Goal: Communication & Community: Participate in discussion

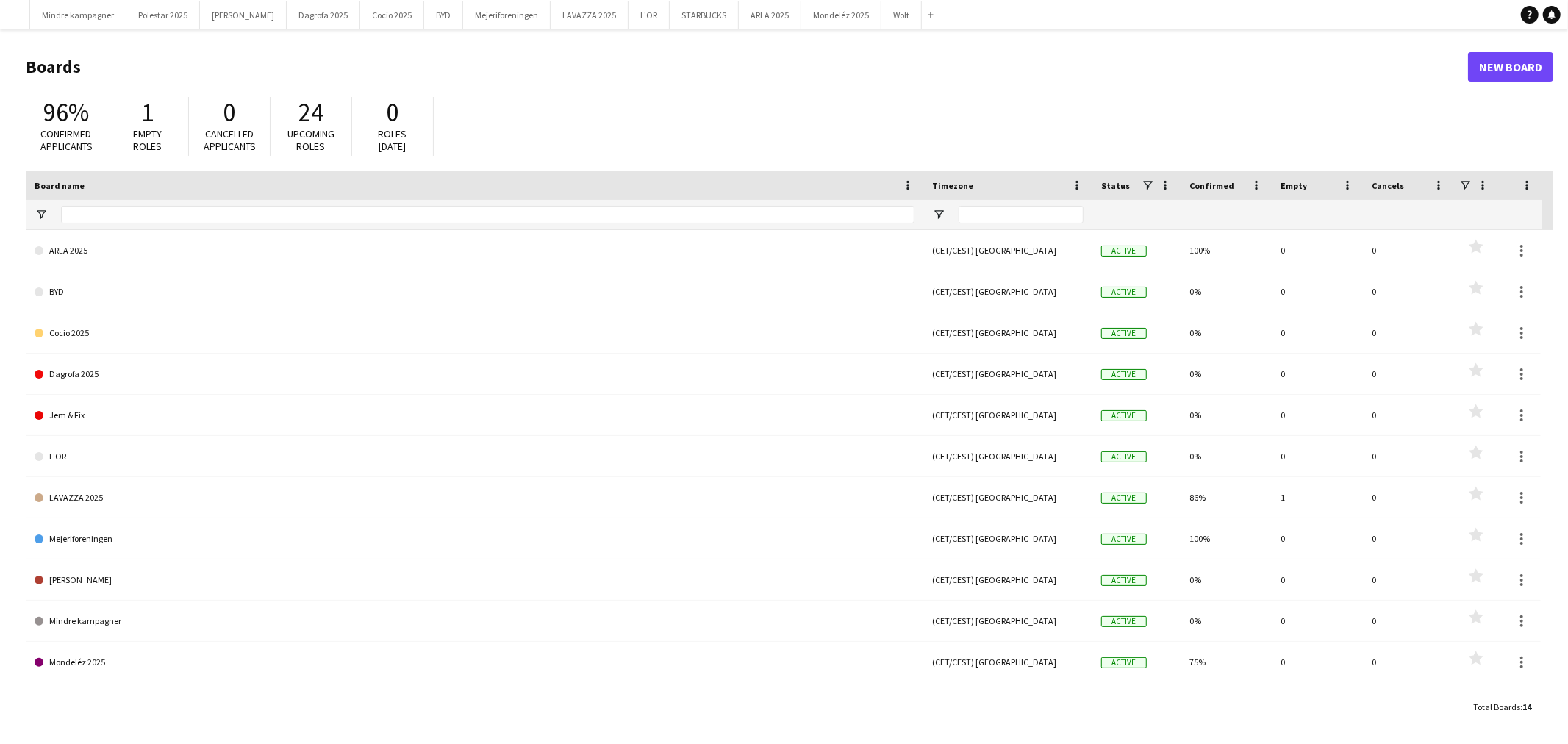
click at [13, 11] on app-icon "Menu" at bounding box center [14, 14] width 11 height 11
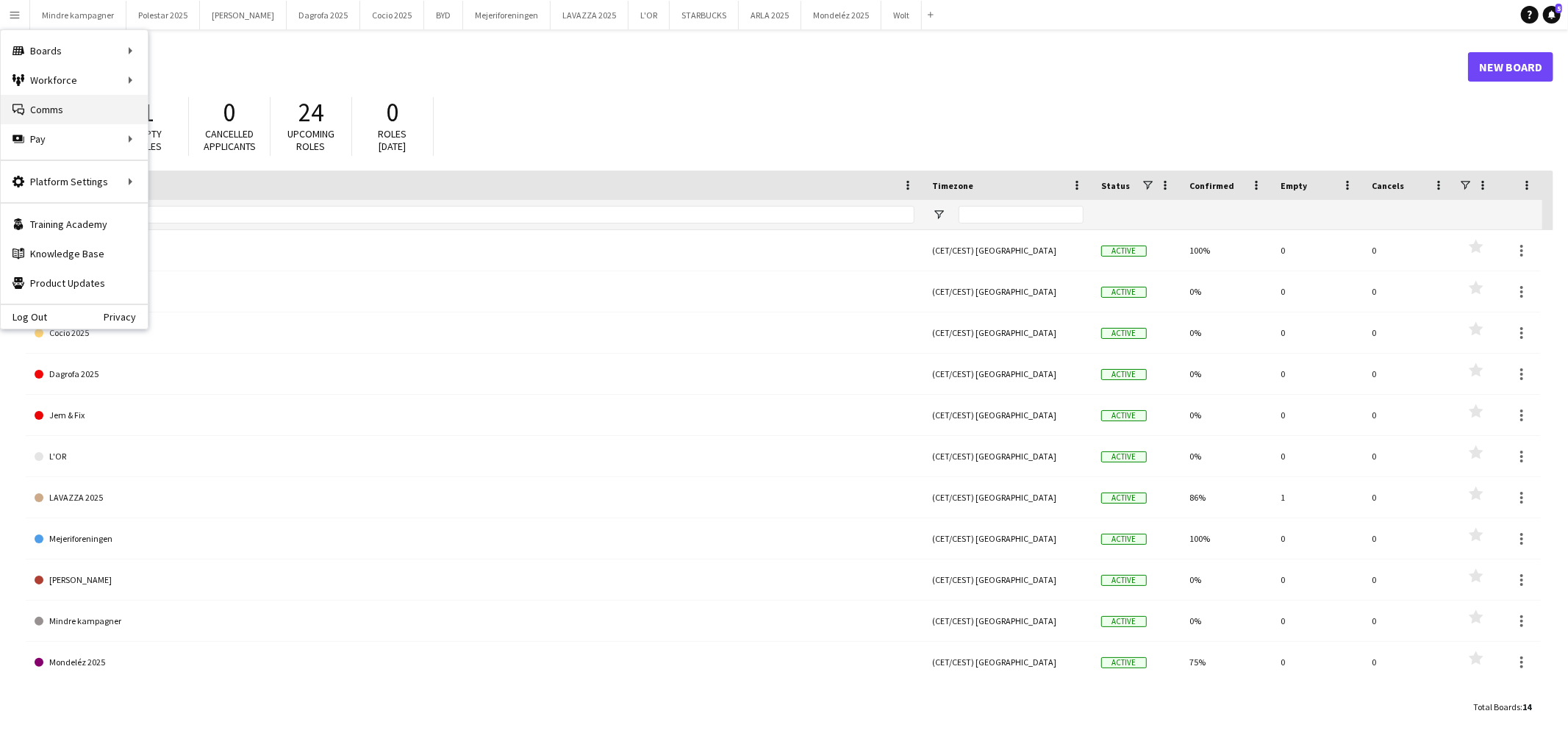
click at [63, 111] on link "Comms Comms" at bounding box center [74, 109] width 147 height 29
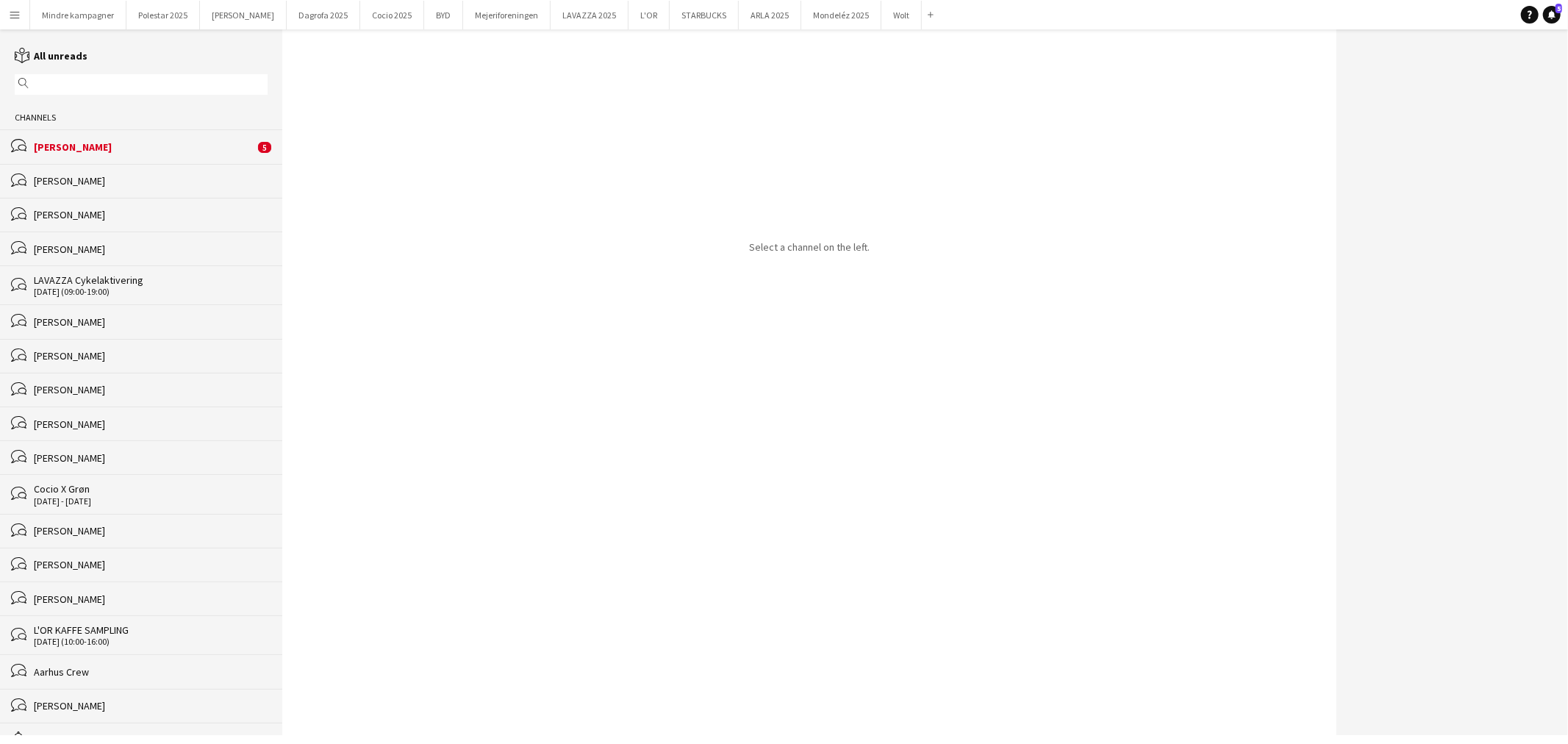
click at [112, 145] on div "[PERSON_NAME]" at bounding box center [144, 147] width 220 height 13
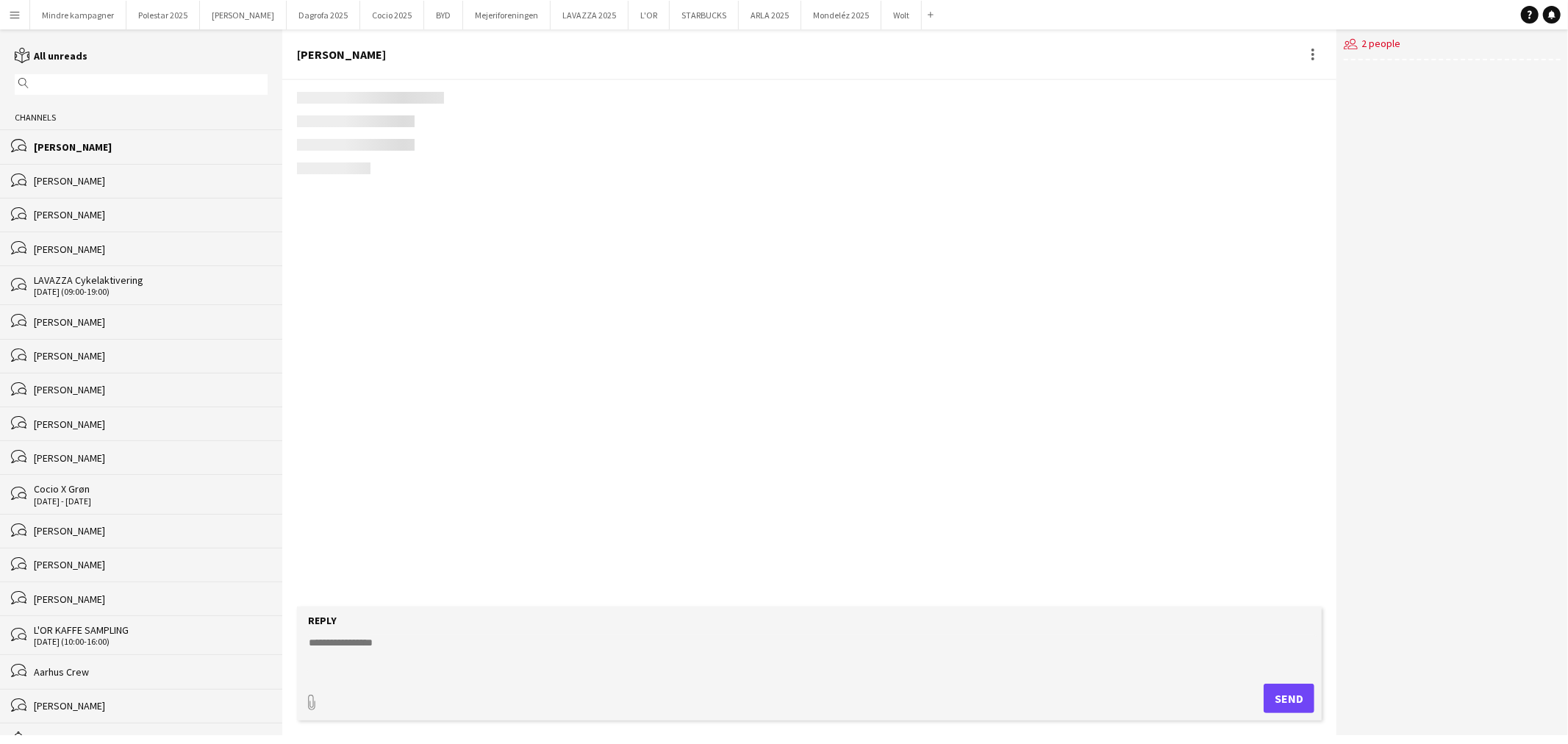
scroll to position [2821, 0]
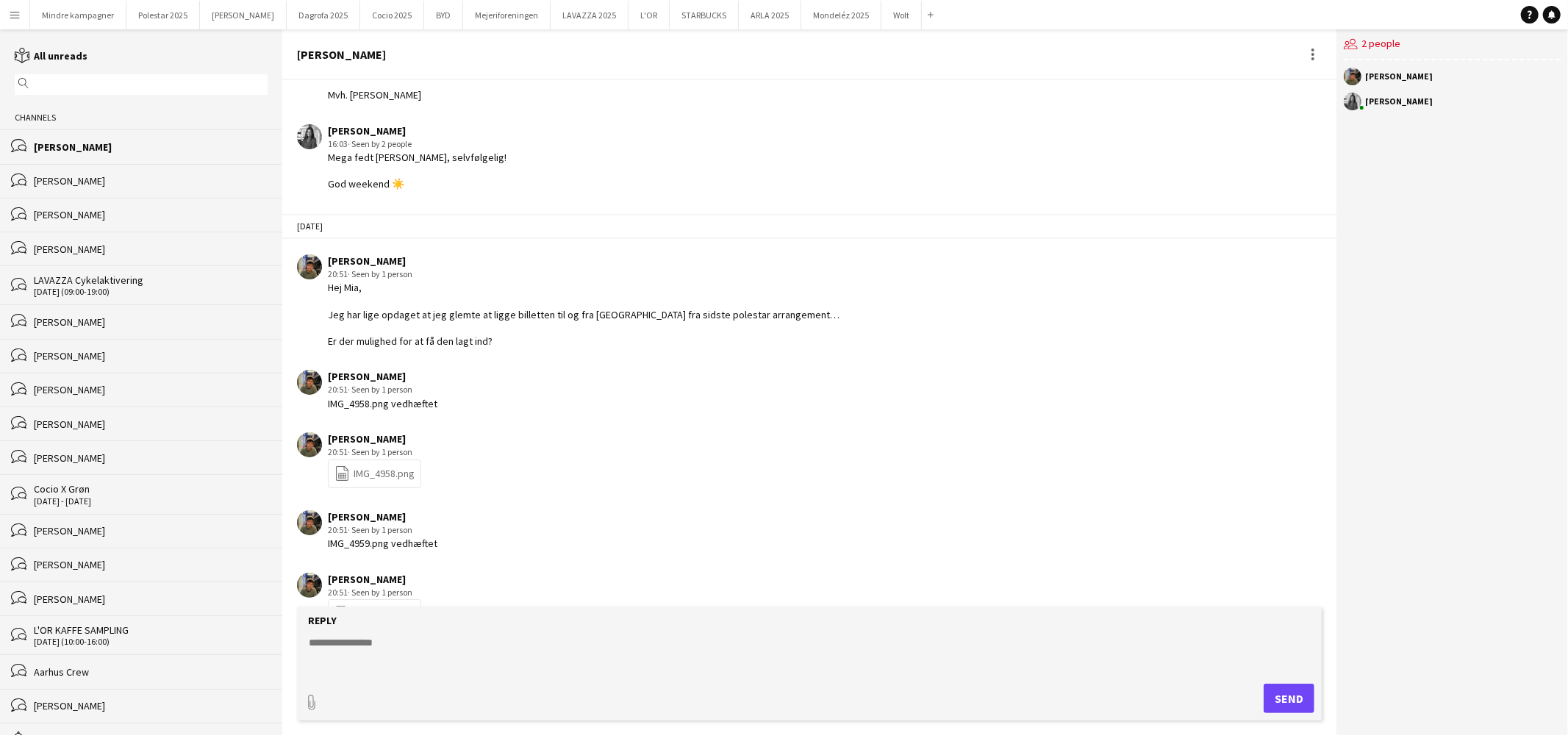
click at [376, 466] on link "file-spreadsheet IMG_4958.png" at bounding box center [374, 474] width 80 height 17
click at [97, 183] on div "[PERSON_NAME]" at bounding box center [151, 181] width 234 height 13
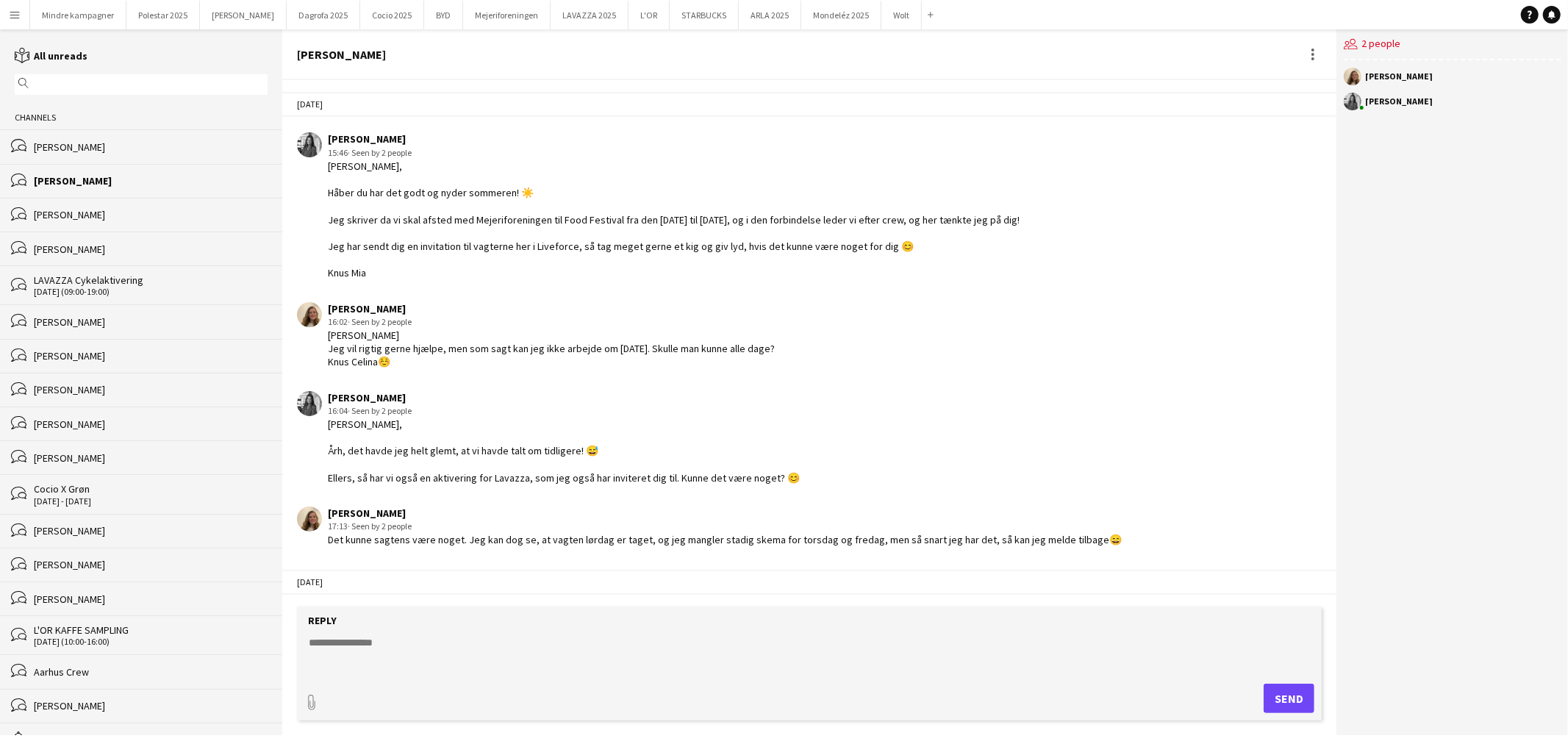
scroll to position [1135, 0]
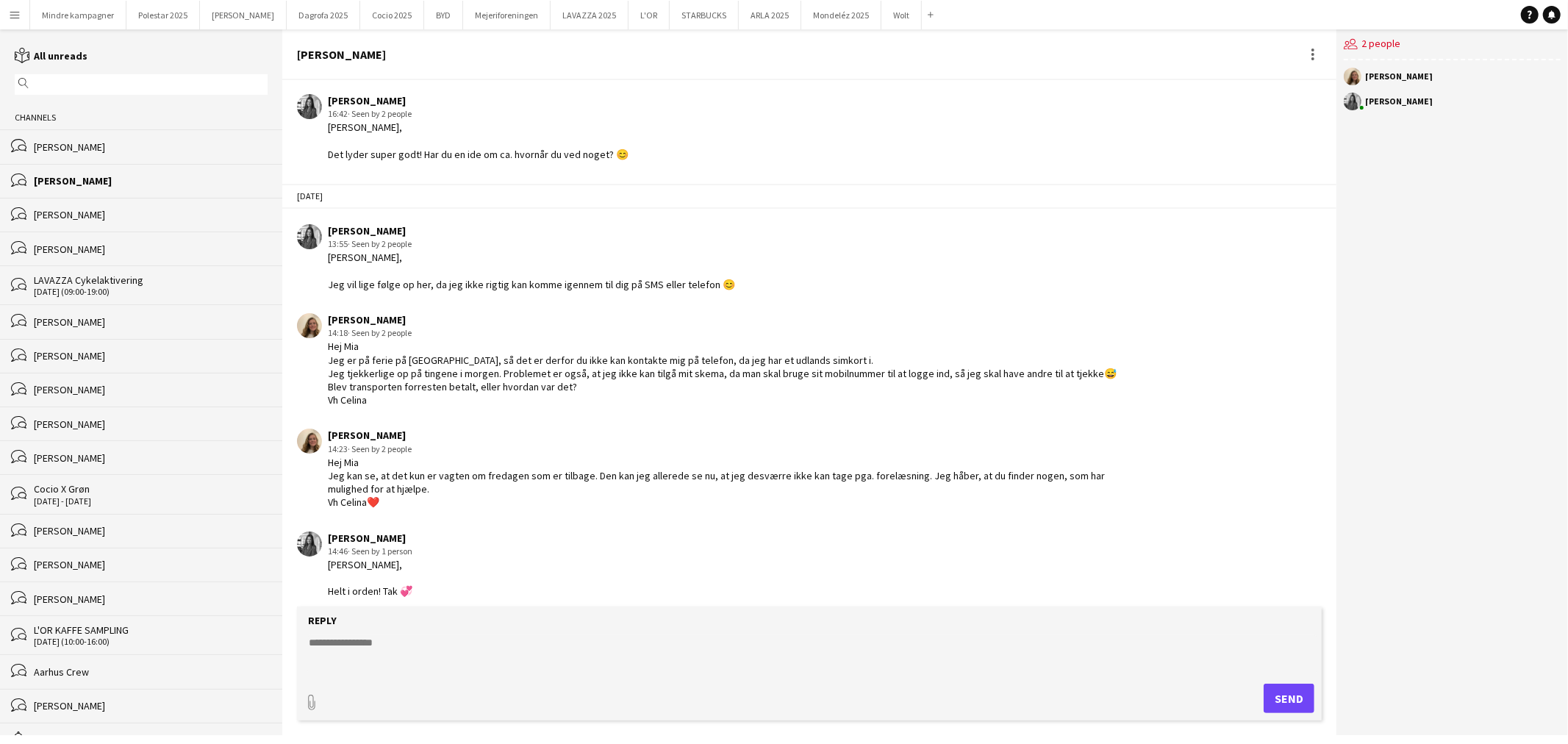
click at [86, 217] on div "[PERSON_NAME]" at bounding box center [151, 215] width 234 height 13
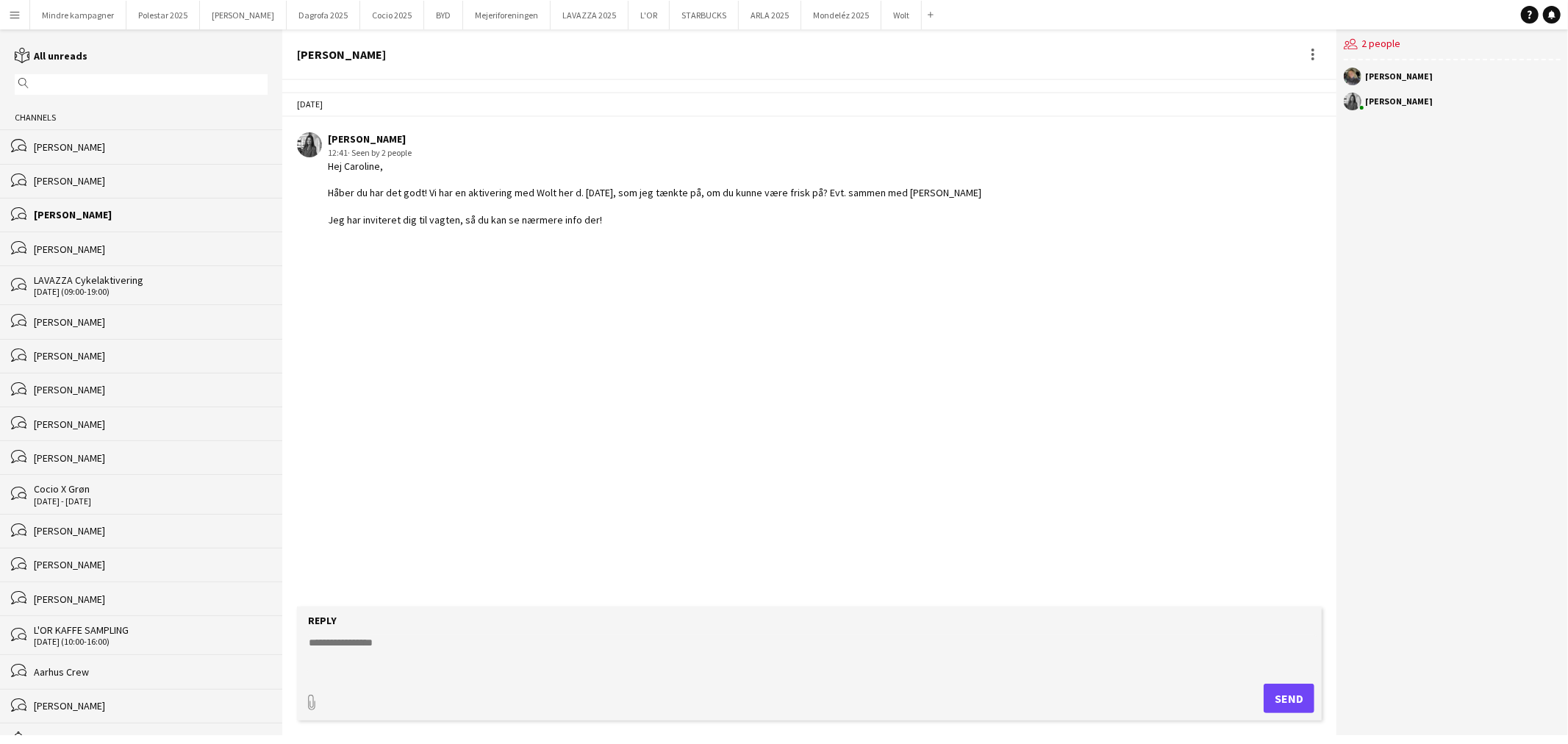
click at [105, 252] on div "[PERSON_NAME]" at bounding box center [151, 249] width 234 height 13
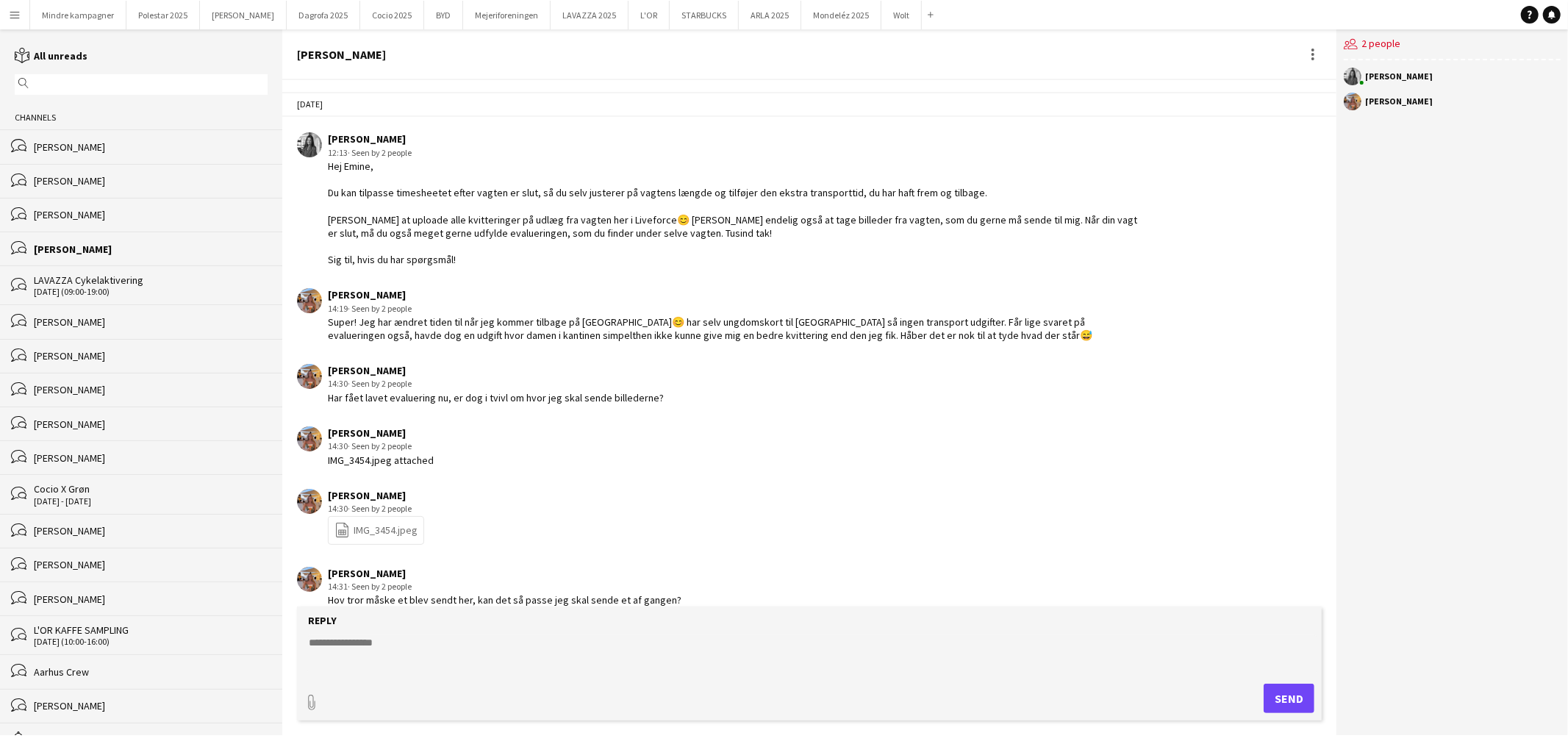
scroll to position [1204, 0]
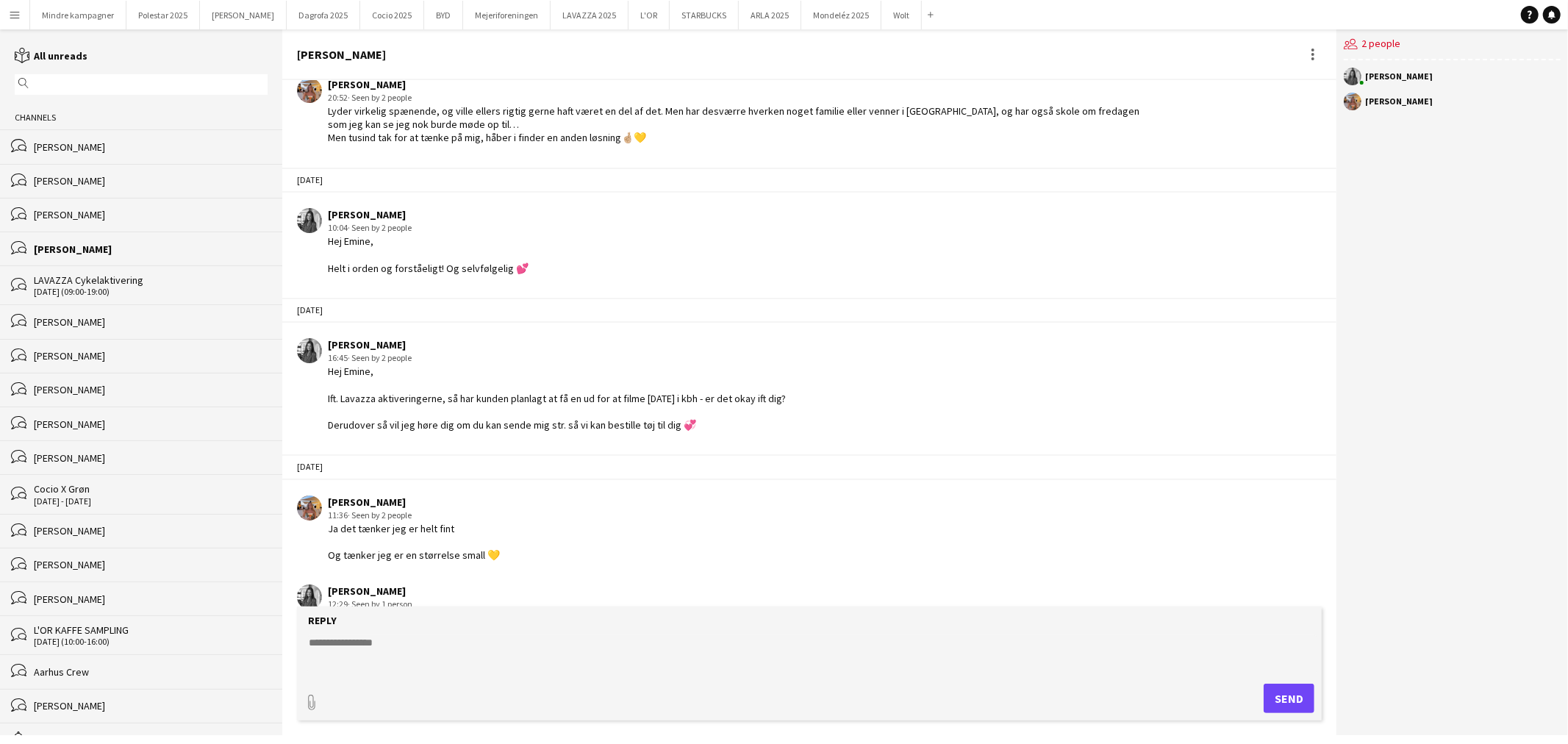
click at [85, 491] on div "Cocio X Grøn" at bounding box center [151, 489] width 234 height 13
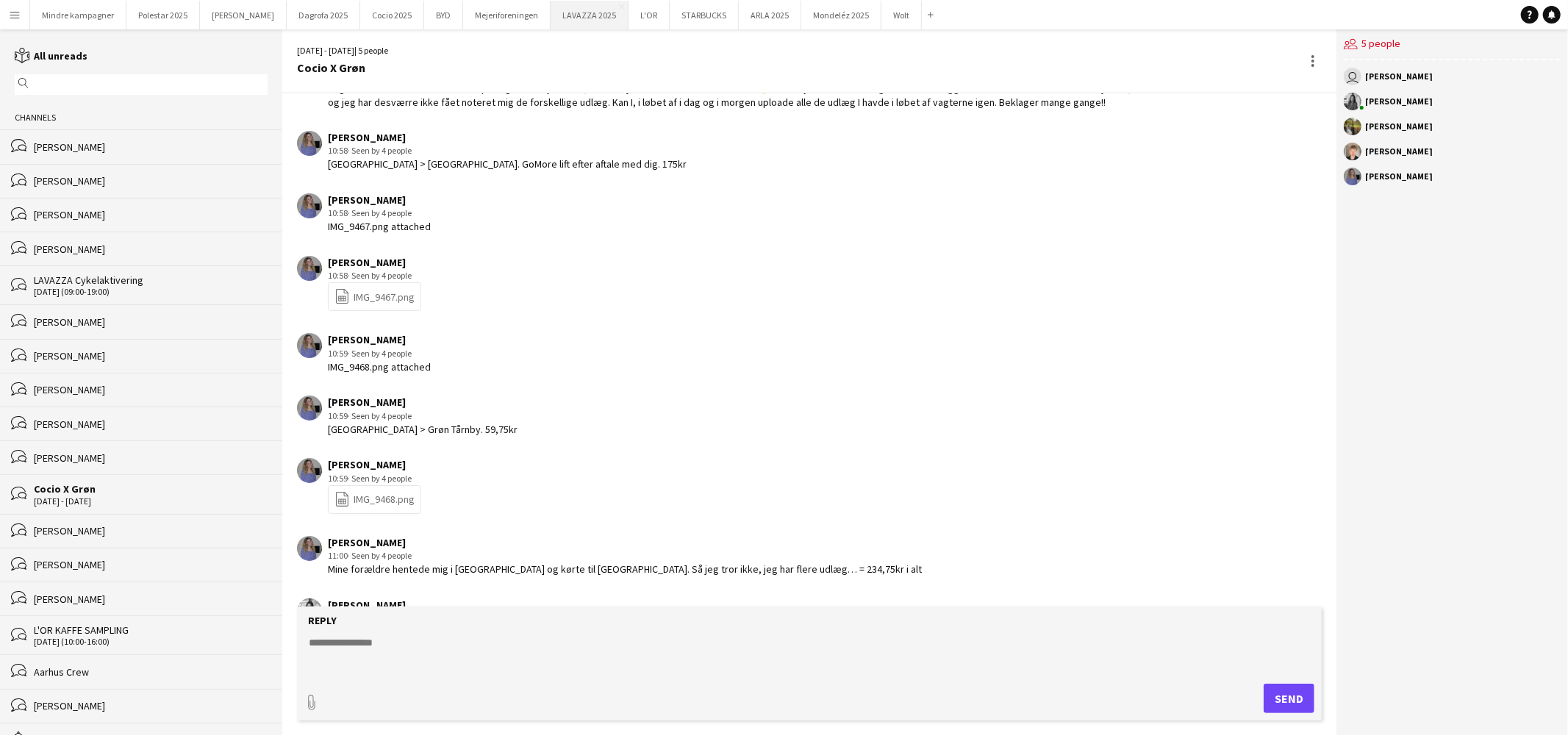
click at [550, 18] on button "LAVAZZA 2025 Close" at bounding box center [589, 15] width 78 height 29
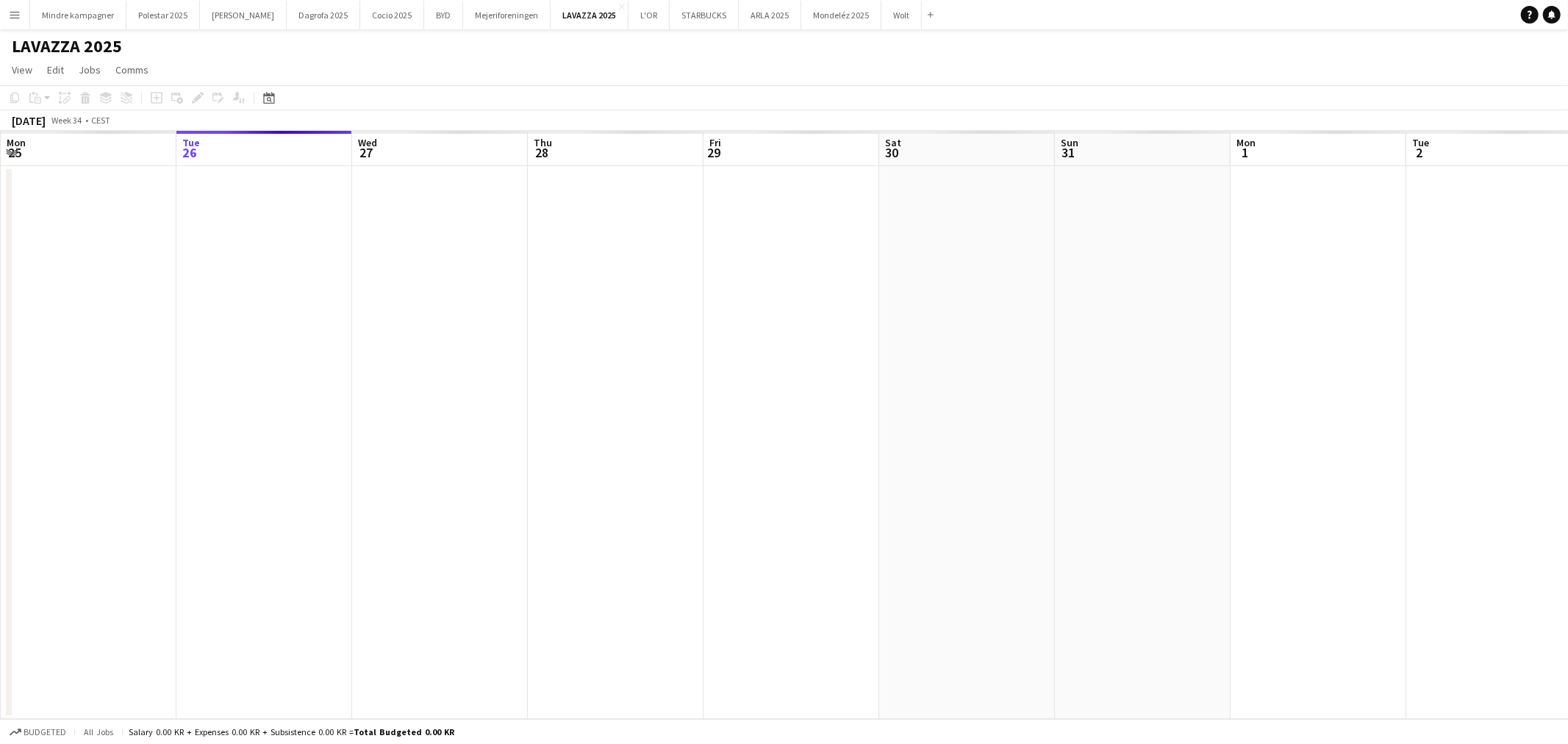
click at [354, 476] on app-calendar-viewport "Sat 23 Sun 24 Mon 25 Tue 26 Wed 27 Thu 28 Fri 29 Sat 30 Sun 31 Mon 1 Tue 2 Wed …" at bounding box center [784, 425] width 1568 height 588
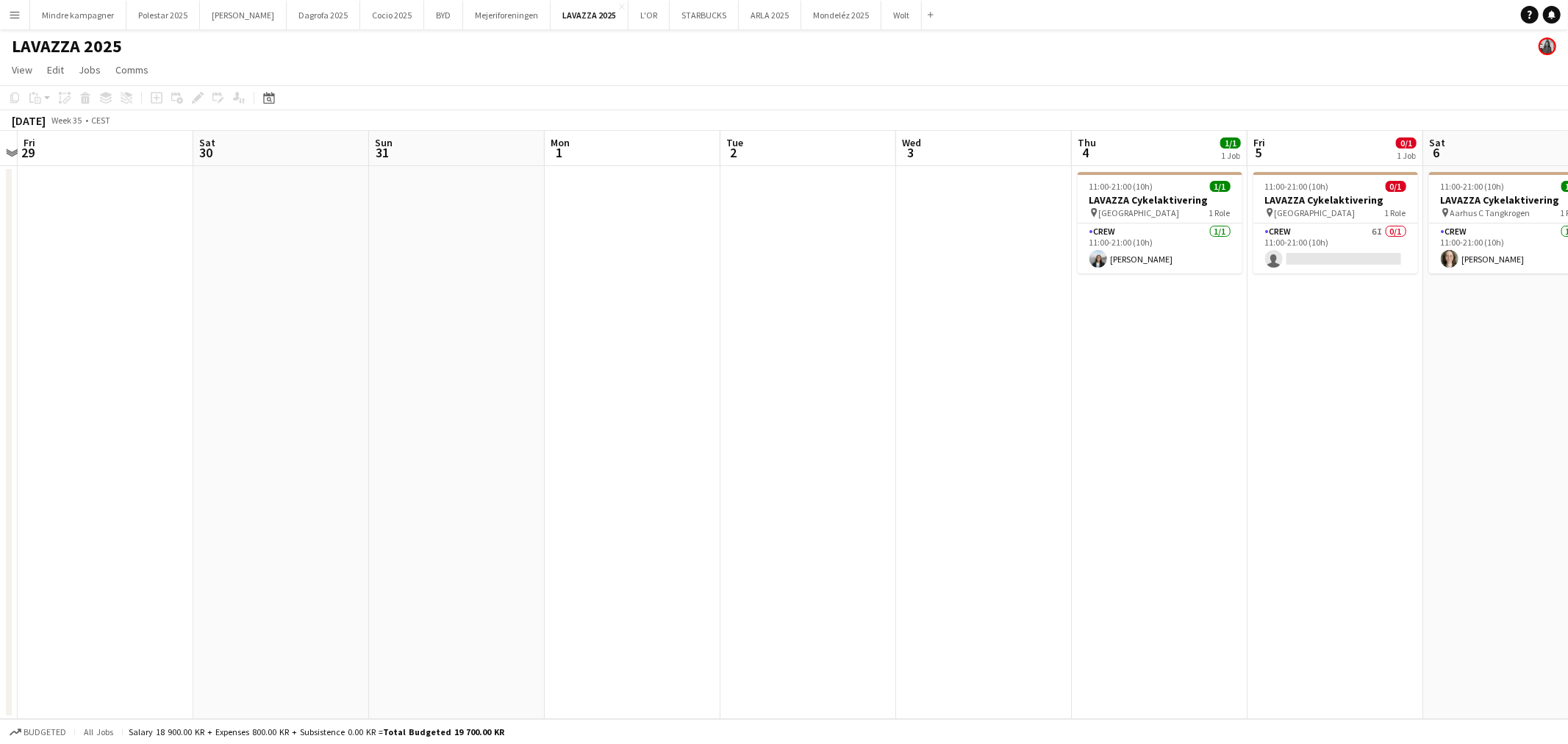
drag, startPoint x: 916, startPoint y: 458, endPoint x: 354, endPoint y: 461, distance: 562.0
click at [424, 471] on app-calendar-viewport "Tue 26 Wed 27 Thu 28 Fri 29 Sat 30 Sun 31 Mon 1 Tue 2 Wed 3 Thu 4 1/1 1 Job Fri…" at bounding box center [784, 425] width 1568 height 588
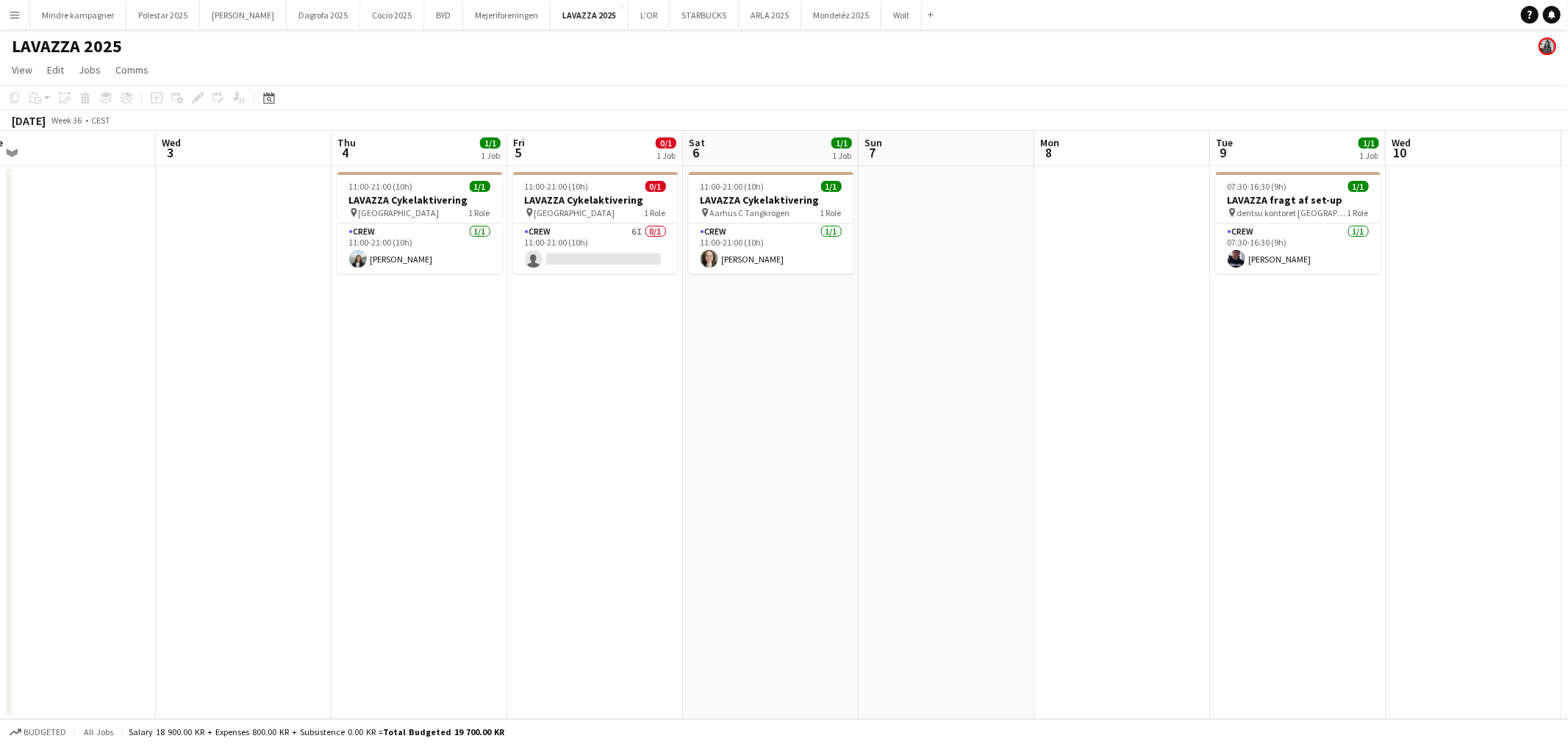
drag, startPoint x: 1115, startPoint y: 467, endPoint x: 620, endPoint y: 474, distance: 495.0
click at [452, 489] on app-calendar-viewport "Sat 30 Sun 31 Mon 1 Tue 2 Wed 3 Thu 4 1/1 1 Job Fri 5 0/1 1 Job Sat 6 1/1 1 Job…" at bounding box center [784, 425] width 1568 height 588
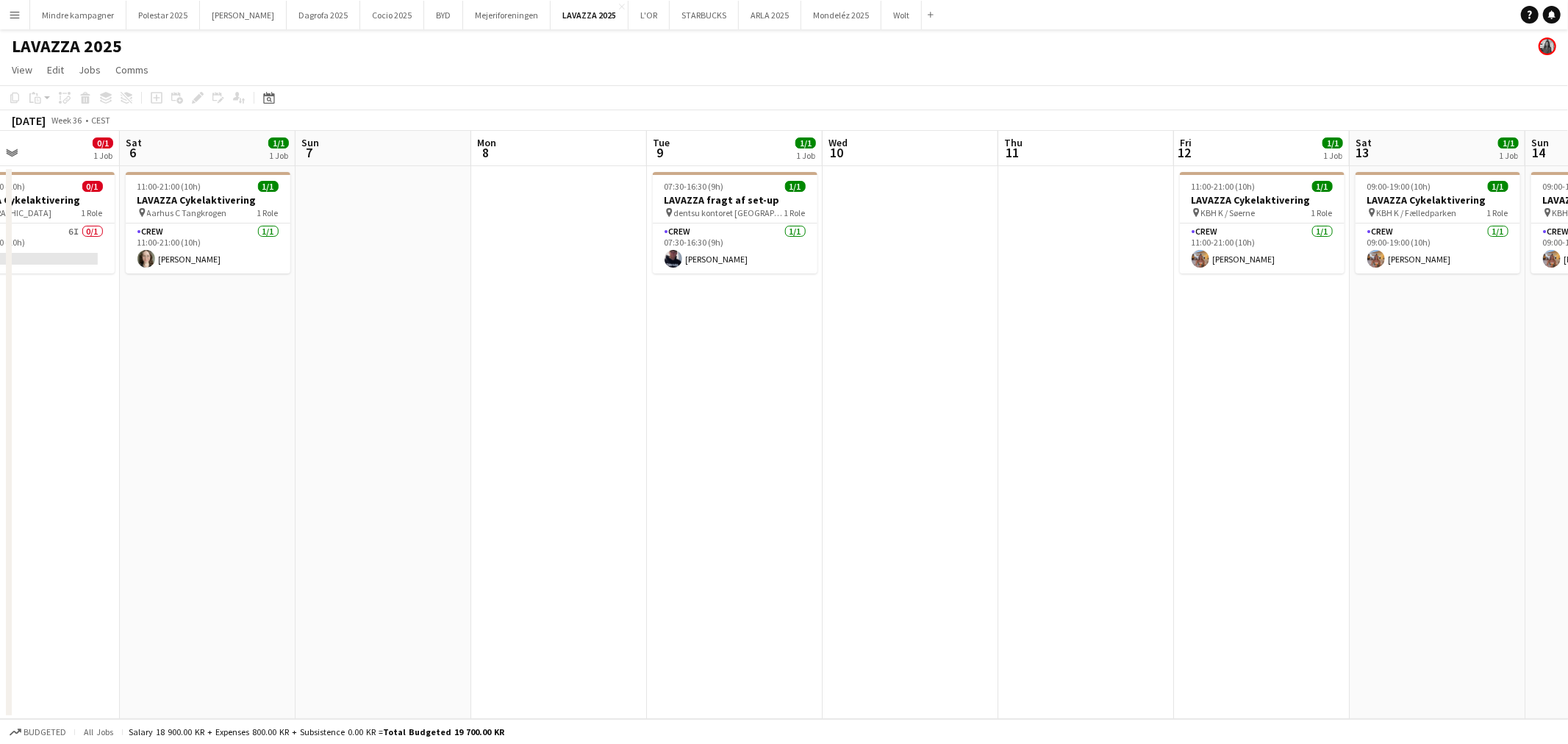
drag, startPoint x: 734, startPoint y: 481, endPoint x: 450, endPoint y: 473, distance: 284.1
click at [357, 497] on app-calendar-viewport "Tue 2 Wed 3 Thu 4 1/1 1 Job Fri 5 0/1 1 Job Sat 6 1/1 1 Job Sun 7 Mon 8 Tue 9 1…" at bounding box center [784, 425] width 1568 height 588
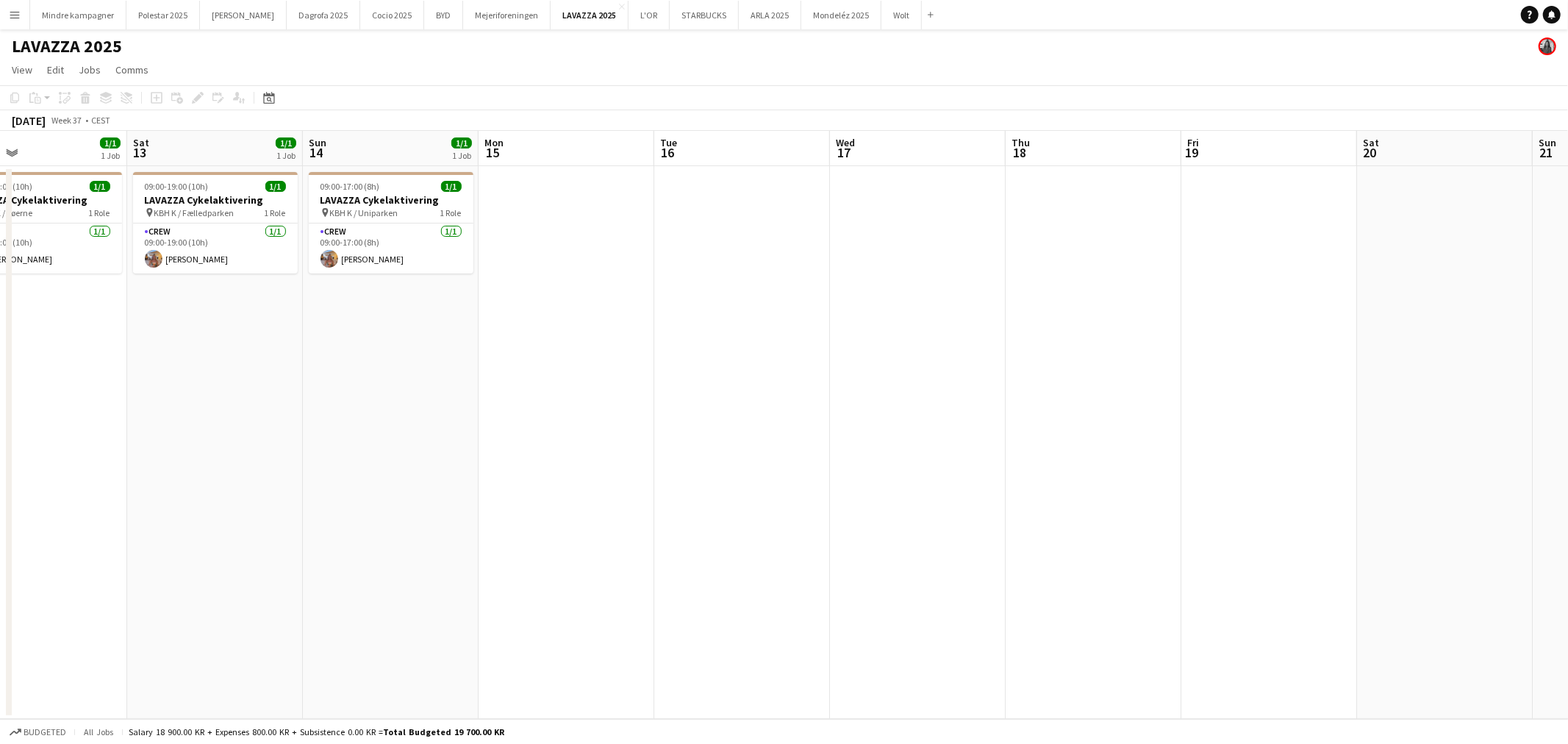
drag, startPoint x: 1113, startPoint y: 468, endPoint x: 280, endPoint y: 474, distance: 833.0
click at [342, 484] on app-calendar-viewport "Wed 10 Thu 11 Fri 12 1/1 1 Job Sat 13 1/1 1 Job Sun 14 1/1 1 Job Mon 15 Tue 16 …" at bounding box center [784, 425] width 1568 height 588
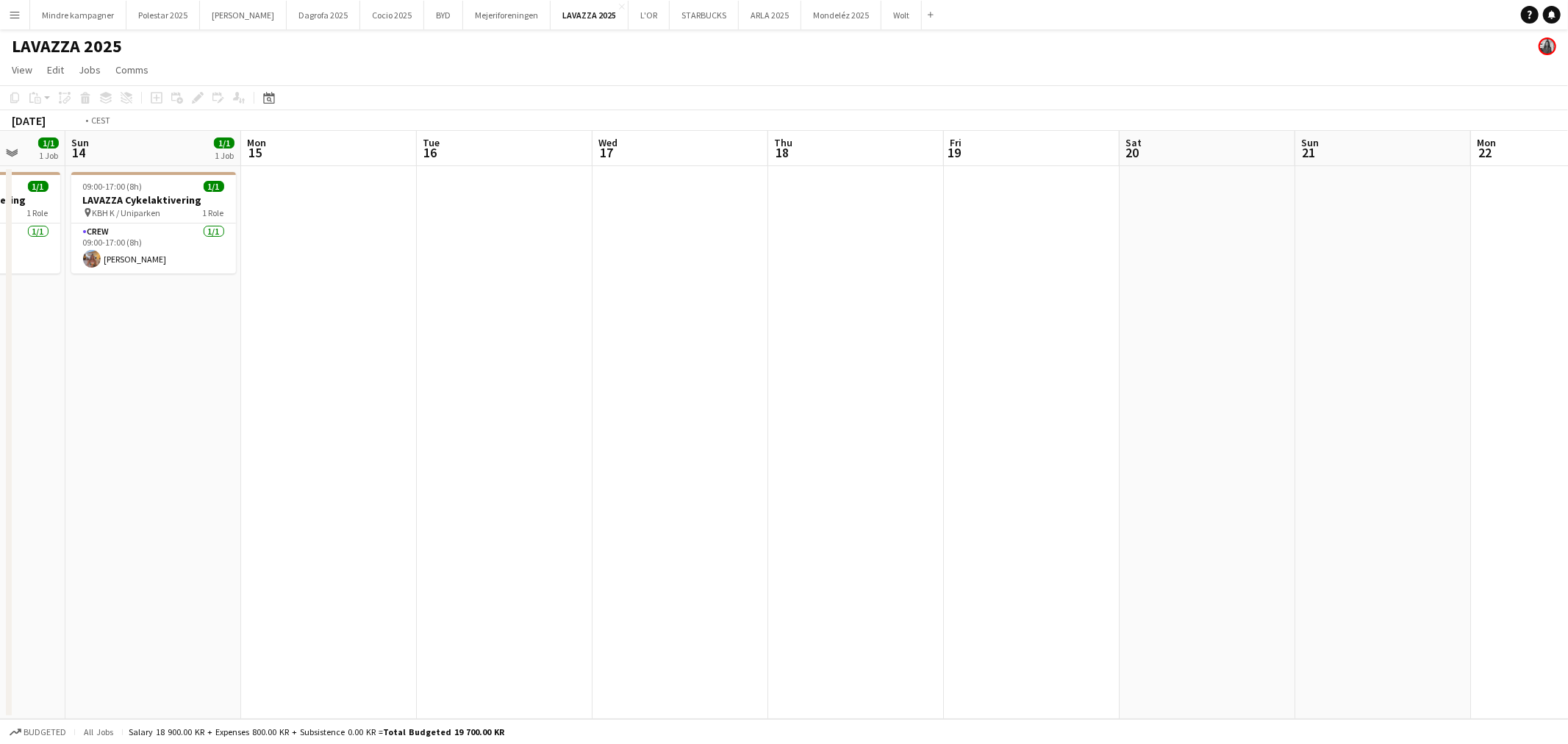
drag, startPoint x: 1091, startPoint y: 440, endPoint x: 434, endPoint y: 453, distance: 657.1
click at [469, 470] on app-calendar-viewport "Thu 11 Fri 12 1/1 1 Job Sat 13 1/1 1 Job Sun 14 1/1 1 Job Mon 15 Tue 16 Wed 17 …" at bounding box center [784, 425] width 1568 height 588
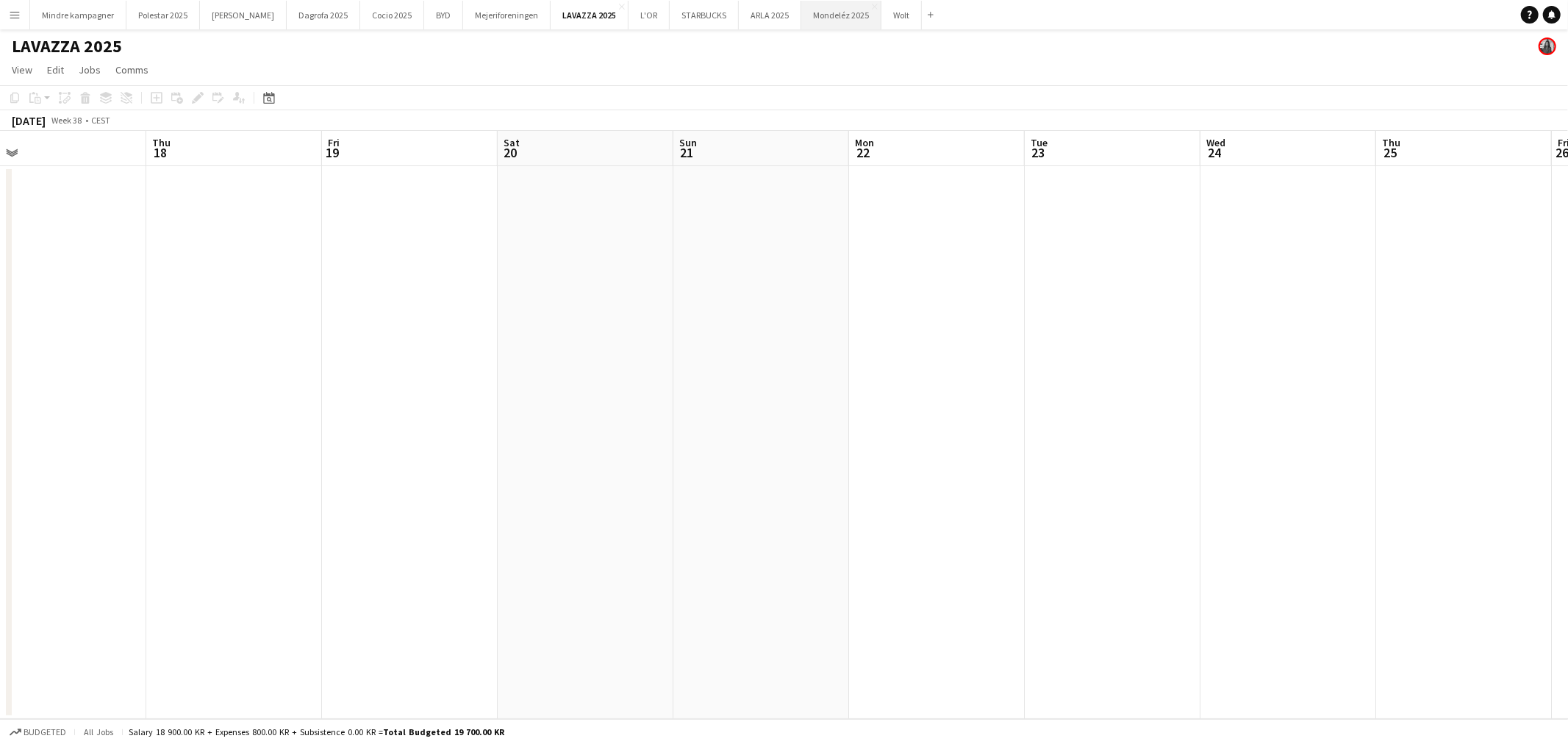
click at [805, 23] on button "Mondeléz 2025 Close" at bounding box center [841, 15] width 80 height 29
drag, startPoint x: 970, startPoint y: 450, endPoint x: 370, endPoint y: 544, distance: 607.3
click at [375, 554] on app-calendar-viewport "Sat 23 Sun 24 Mon 25 Tue 26 Wed 27 Thu 28 Fri 29 Sat 30 Sun 31 Mon 1 Tue 2 Wed …" at bounding box center [784, 425] width 1568 height 588
drag, startPoint x: 930, startPoint y: 531, endPoint x: 119, endPoint y: 548, distance: 811.2
click at [201, 550] on app-calendar-viewport "Tue 26 Wed 27 Thu 28 Fri 29 Sat 30 Sun 31 Mon 1 Tue 2 Wed 3 Thu 4 Fri 5 Sat 6 S…" at bounding box center [784, 425] width 1568 height 588
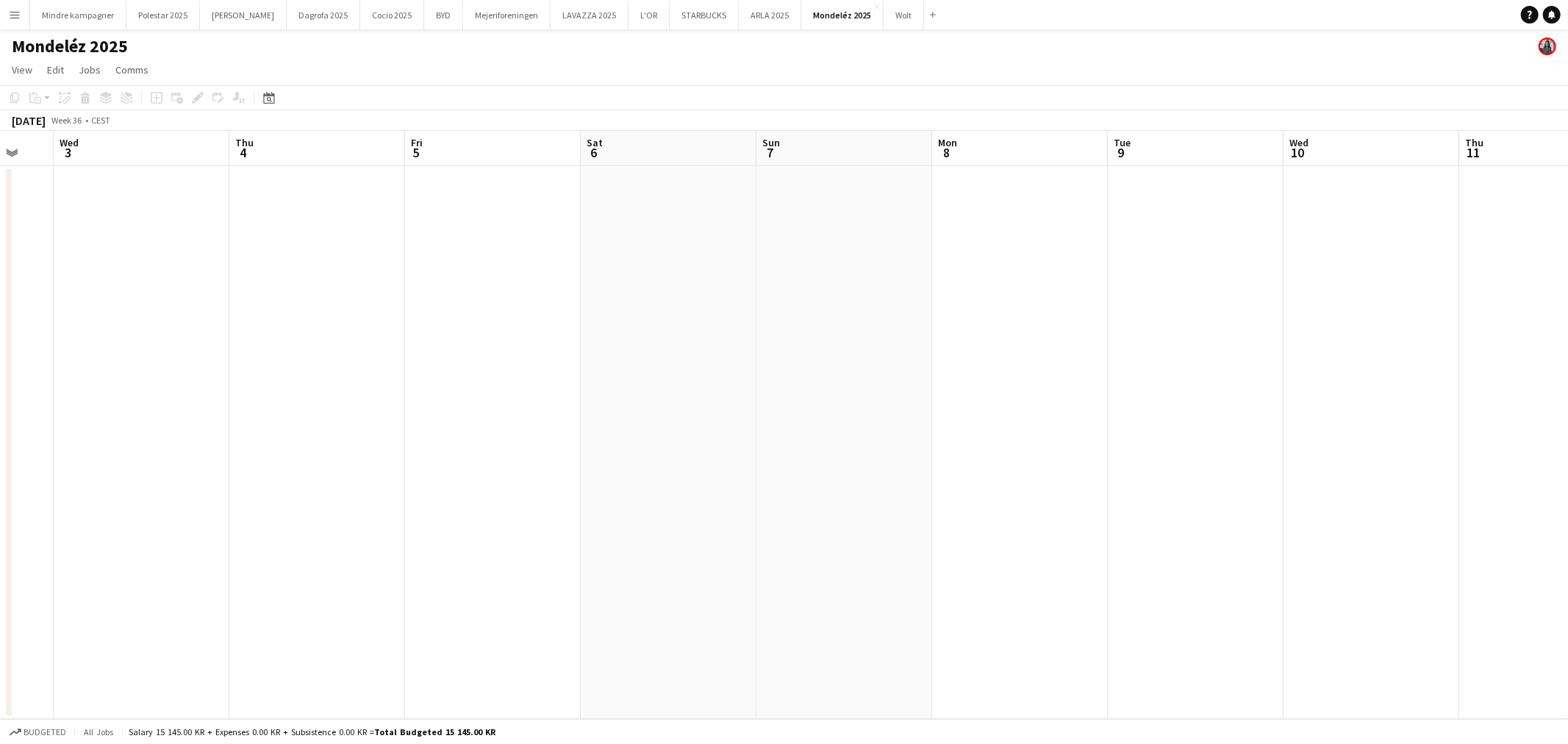
drag, startPoint x: 999, startPoint y: 453, endPoint x: 105, endPoint y: 467, distance: 894.1
click at [89, 505] on app-calendar-viewport "Sun 31 Mon 1 Tue 2 Wed 3 Thu 4 Fri 5 Sat 6 Sun 7 Mon 8 Tue 9 Wed 10 Thu 11 Fri …" at bounding box center [784, 425] width 1568 height 588
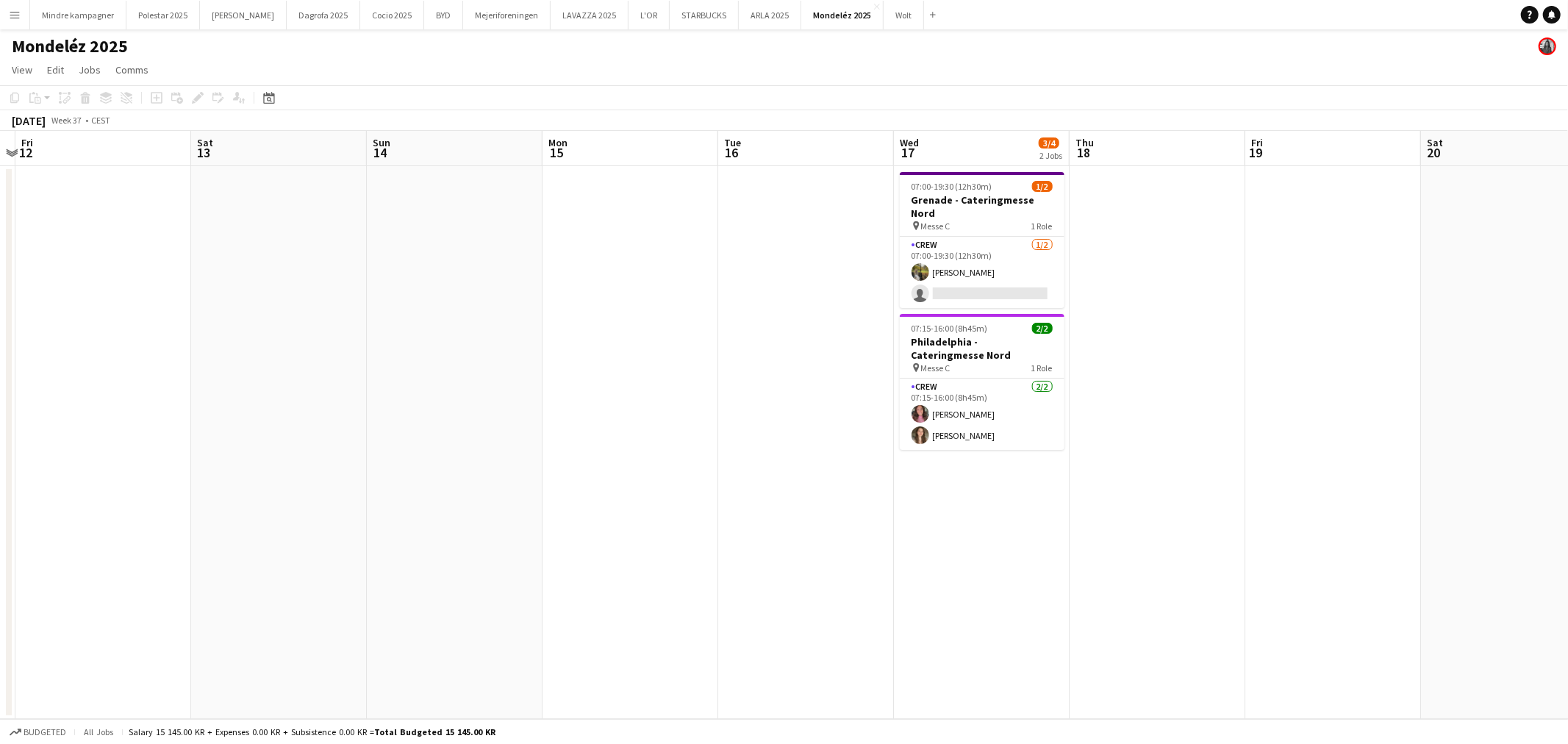
drag, startPoint x: 917, startPoint y: 473, endPoint x: -115, endPoint y: 483, distance: 1032.0
click at [0, 483] on html "Menu Boards Boards Boards All jobs Status Workforce Workforce My Workforce Recr…" at bounding box center [784, 372] width 1568 height 744
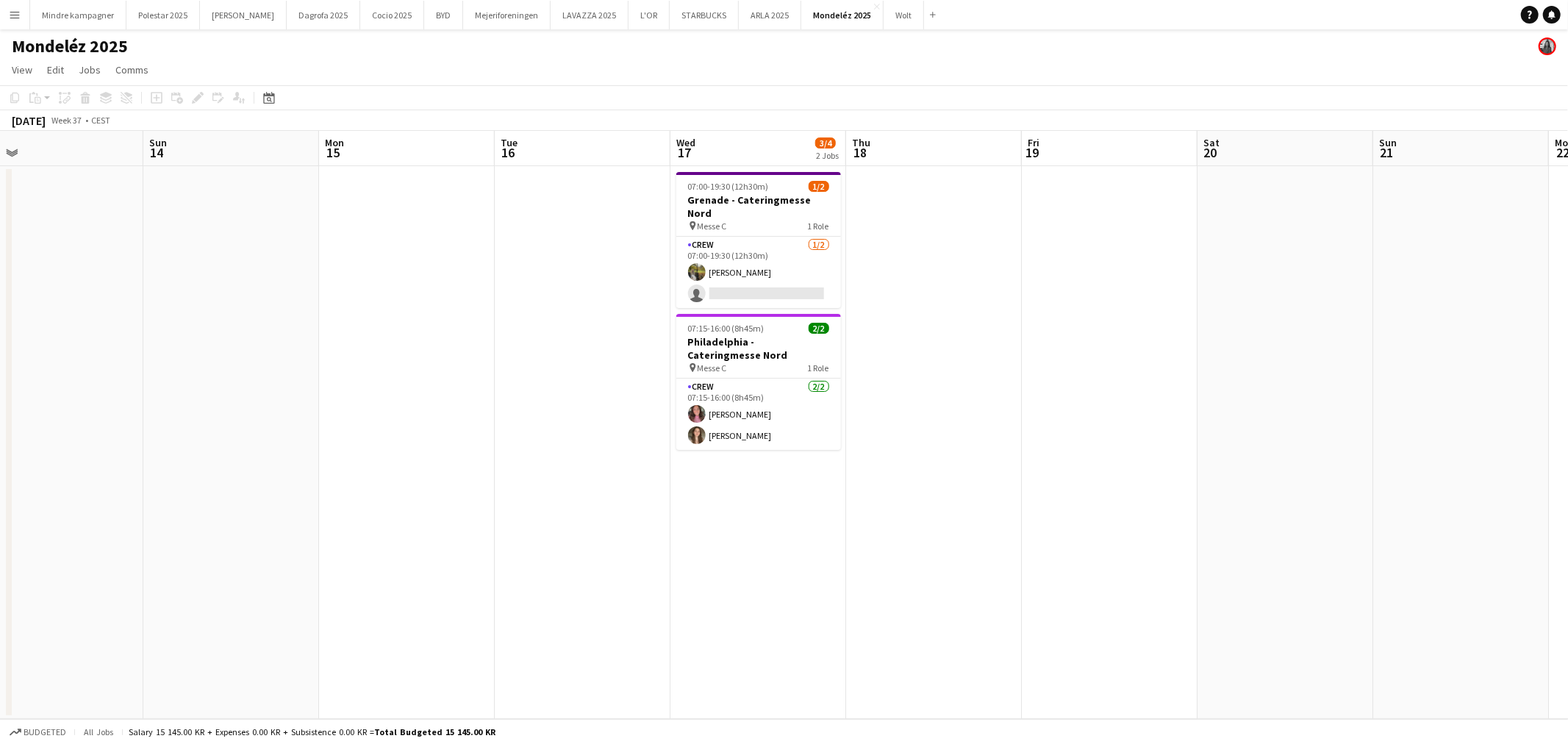
drag, startPoint x: 728, startPoint y: 472, endPoint x: 593, endPoint y: 486, distance: 135.7
click at [600, 487] on app-calendar-viewport "Wed 10 Thu 11 Fri 12 Sat 13 Sun 14 Mon 15 Tue 16 Wed 17 3/4 2 Jobs Thu 18 Fri 1…" at bounding box center [784, 425] width 1568 height 588
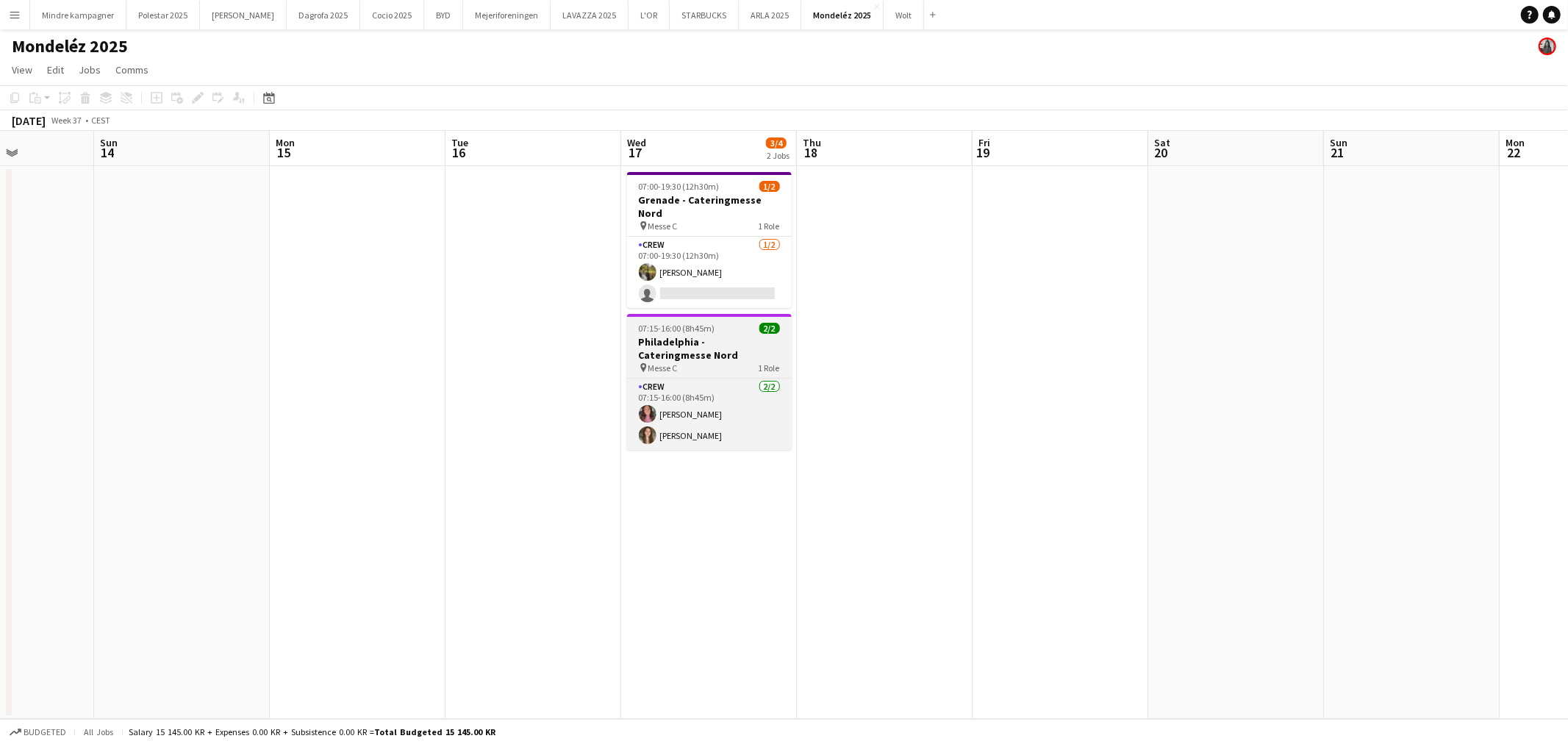
click at [734, 335] on h3 "Philadelphia - Cateringmesse Nord" at bounding box center [709, 349] width 164 height 27
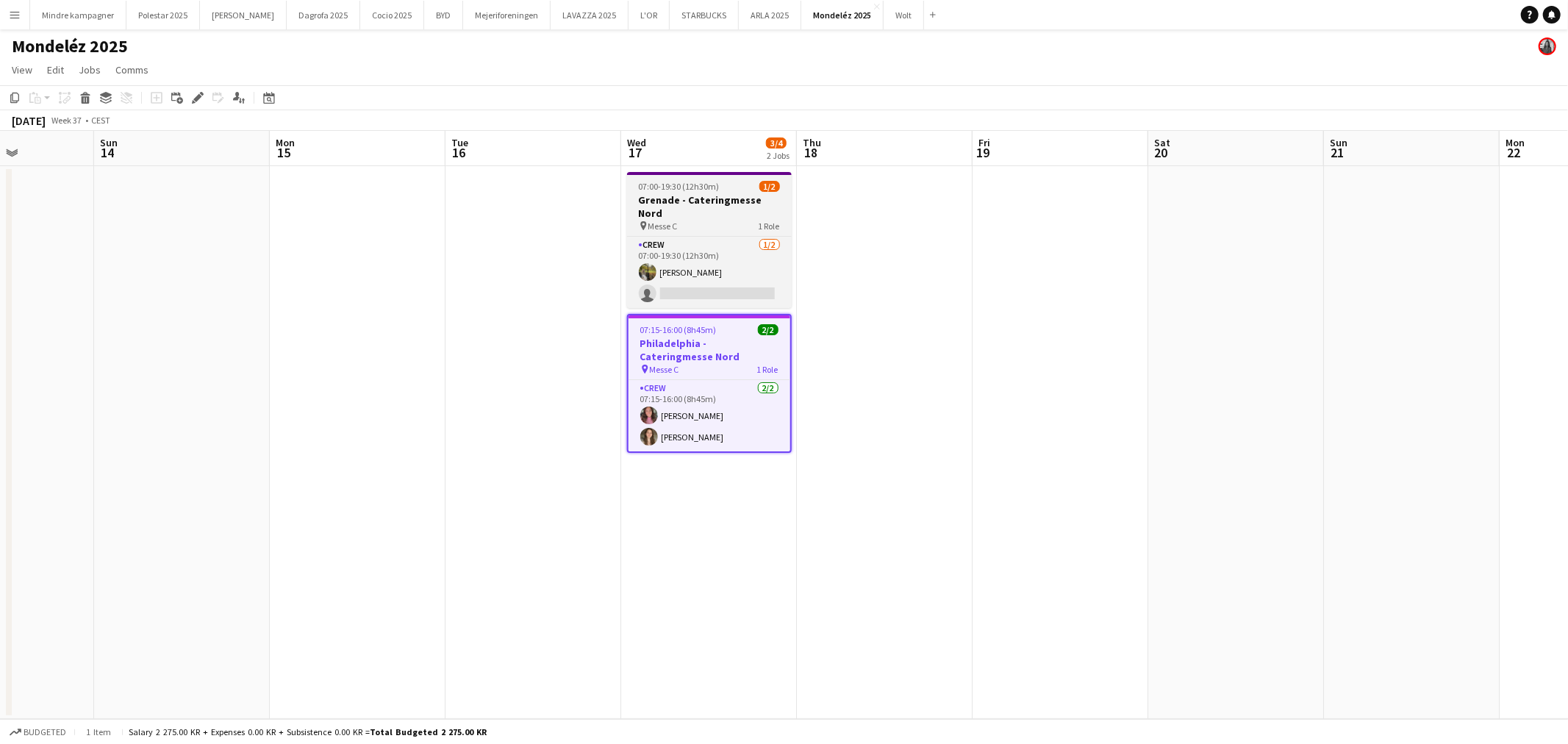
click at [726, 219] on div "pin Messe C 1 Role" at bounding box center [709, 225] width 164 height 11
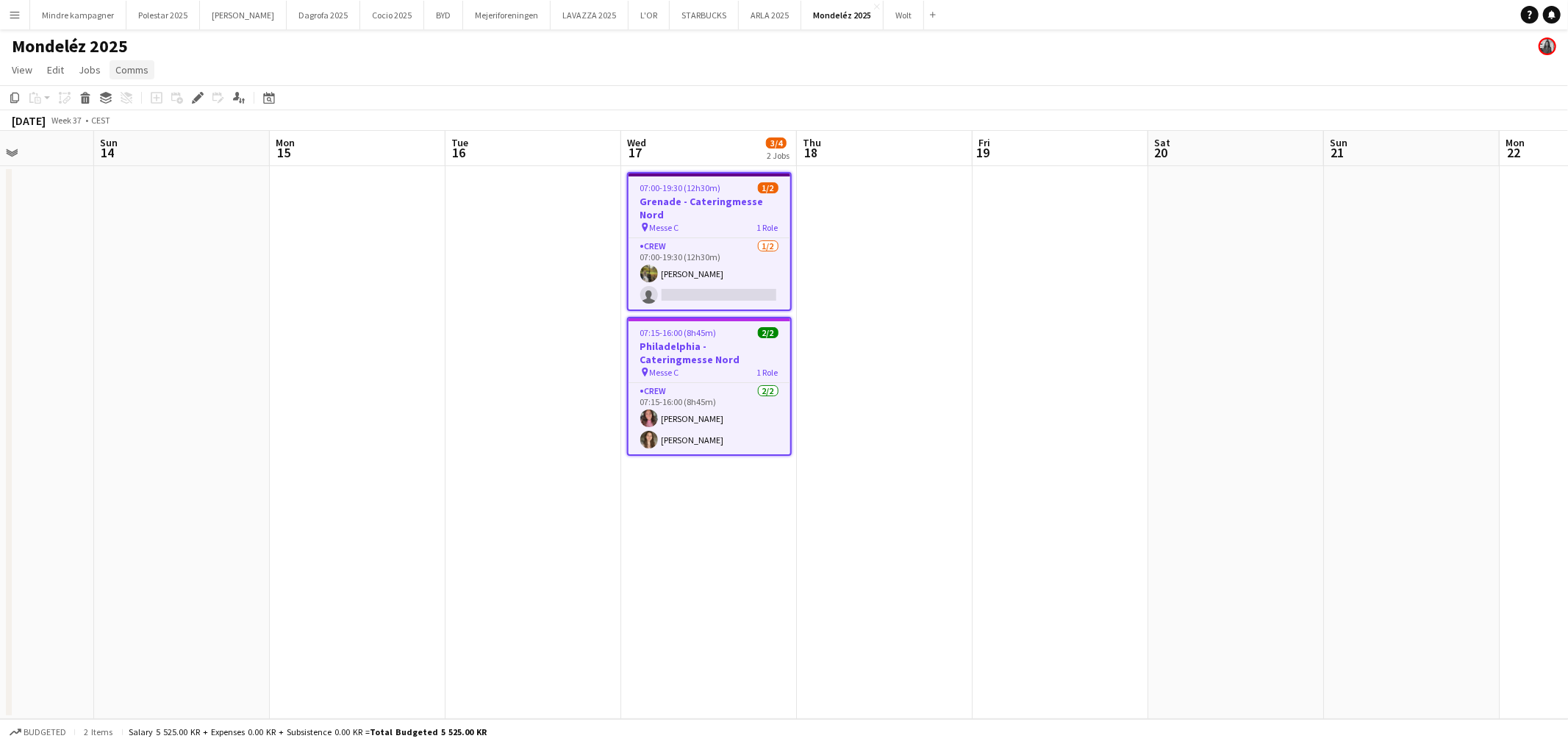
click at [129, 67] on span "Comms" at bounding box center [131, 70] width 33 height 13
click at [161, 126] on span "Create chat" at bounding box center [146, 132] width 51 height 13
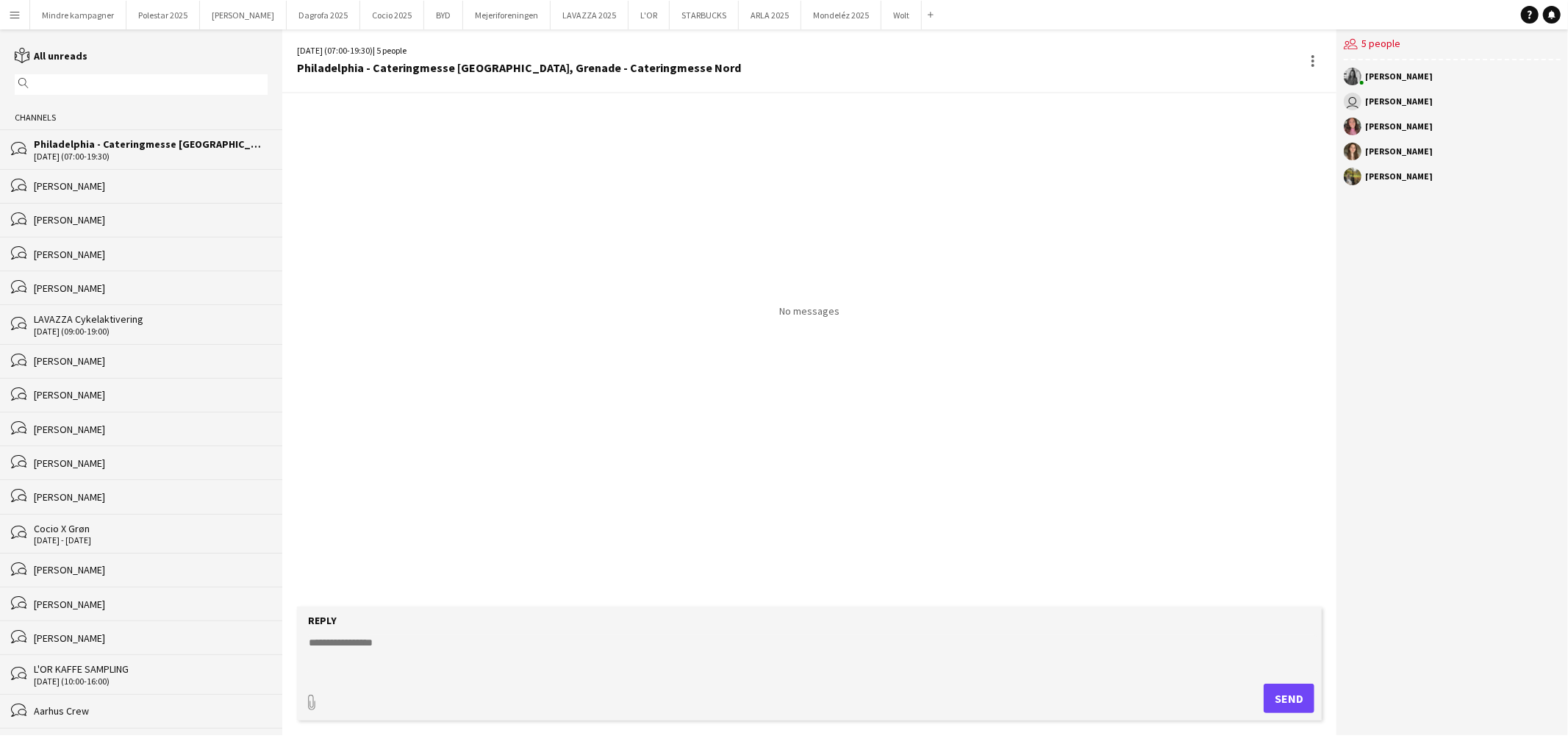
click at [387, 651] on textarea at bounding box center [812, 654] width 1010 height 38
click at [427, 669] on textarea "**********" at bounding box center [812, 654] width 1010 height 38
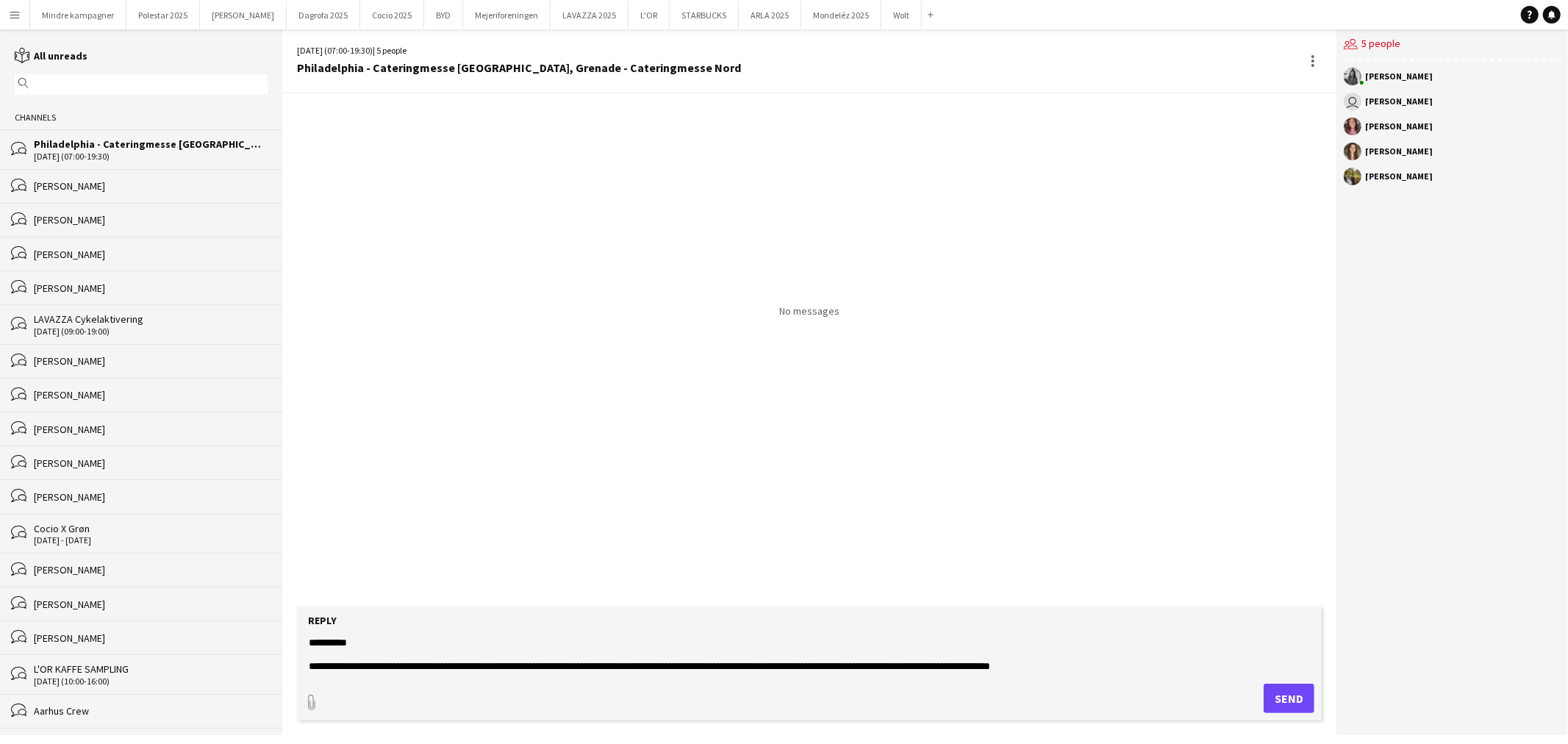
drag, startPoint x: 1077, startPoint y: 664, endPoint x: 1063, endPoint y: 664, distance: 14.0
click at [1063, 664] on textarea "**********" at bounding box center [812, 654] width 1010 height 38
drag, startPoint x: 1317, startPoint y: 664, endPoint x: 271, endPoint y: 637, distance: 1046.3
click at [271, 637] on div "reading All unreads magnifier Channels bubbles [GEOGRAPHIC_DATA] - Cateringmess…" at bounding box center [784, 382] width 1568 height 706
paste textarea "**********"
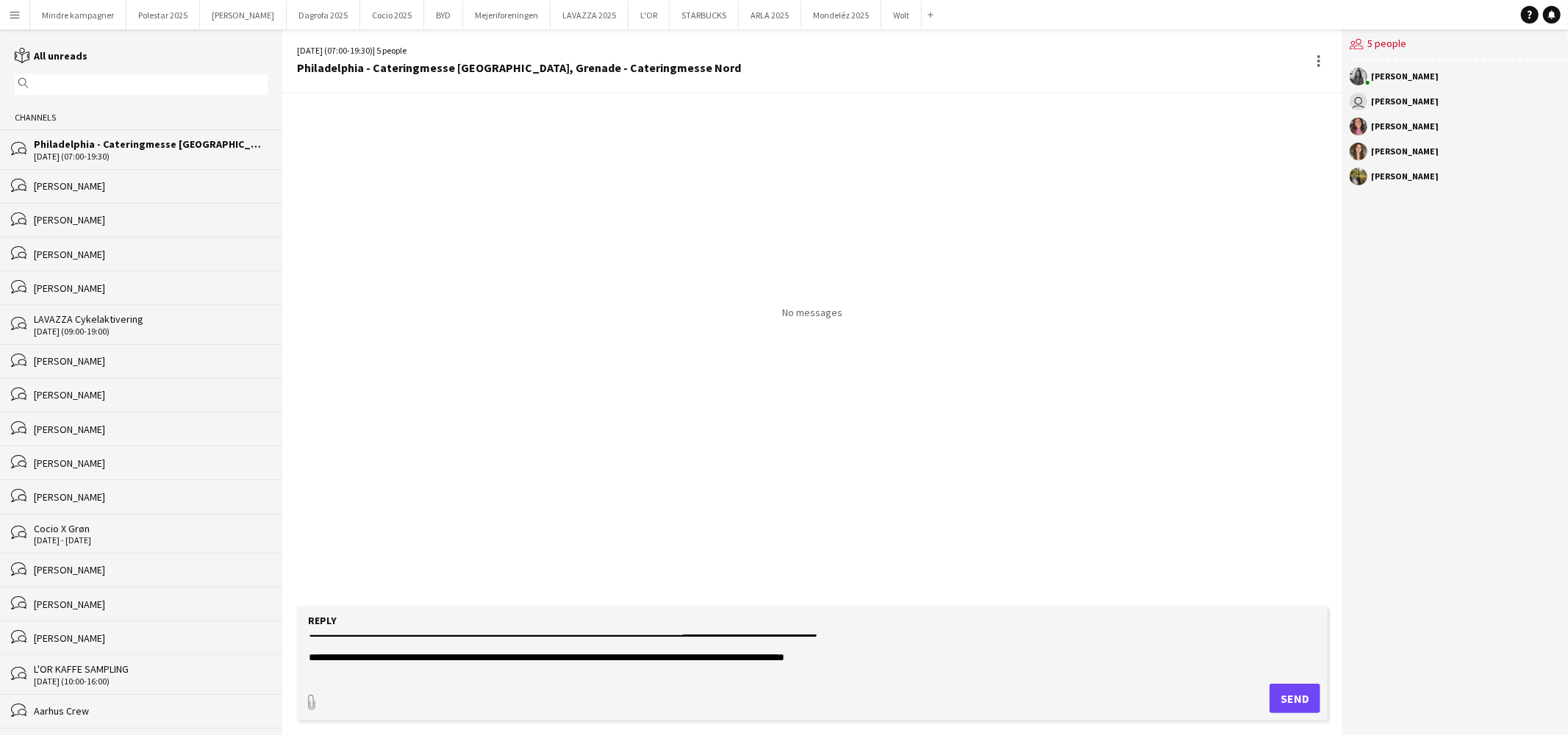
scroll to position [48, 0]
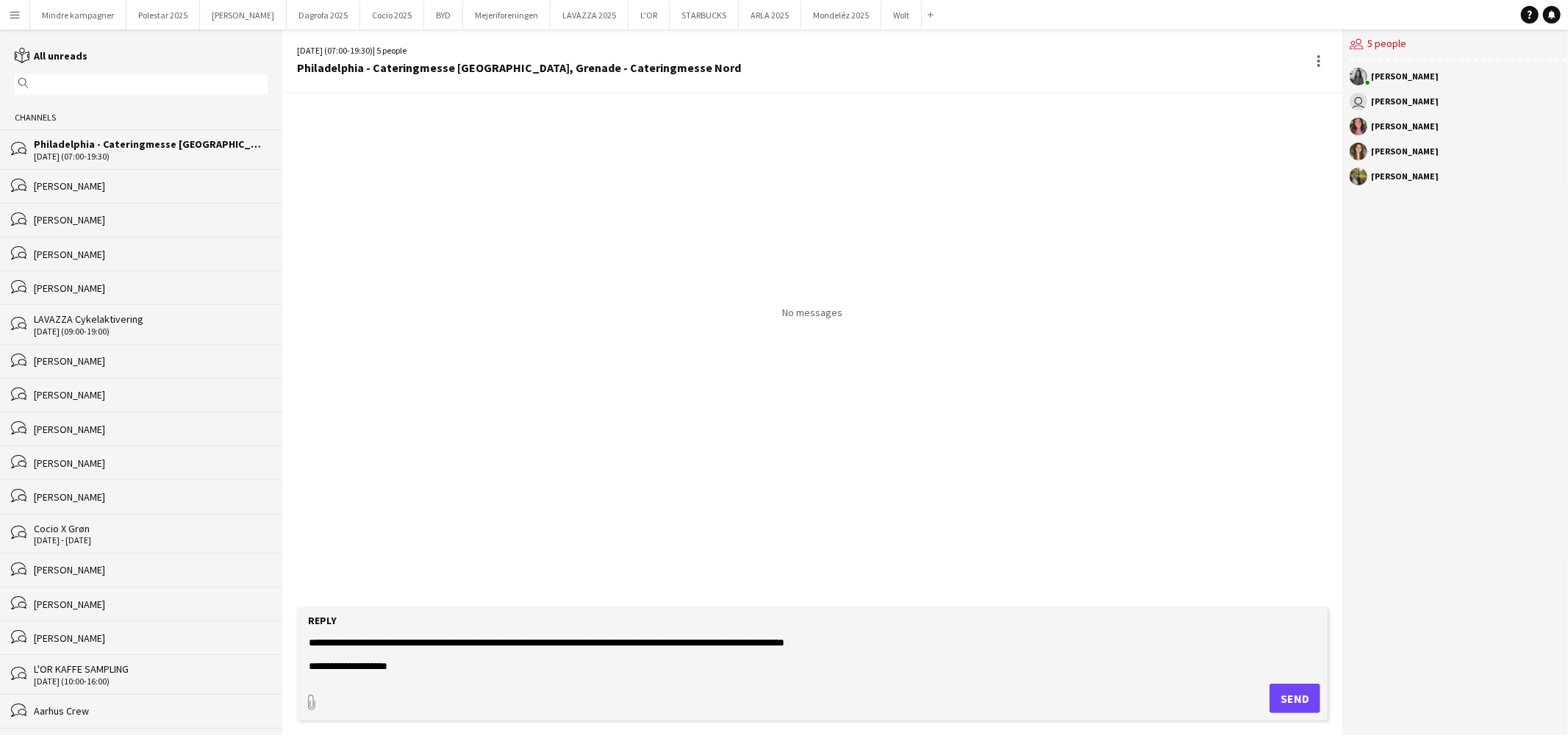
drag, startPoint x: 447, startPoint y: 665, endPoint x: 233, endPoint y: 664, distance: 214.0
click at [233, 664] on div "reading All unreads magnifier Channels bubbles [GEOGRAPHIC_DATA] - Cateringmess…" at bounding box center [784, 382] width 1568 height 706
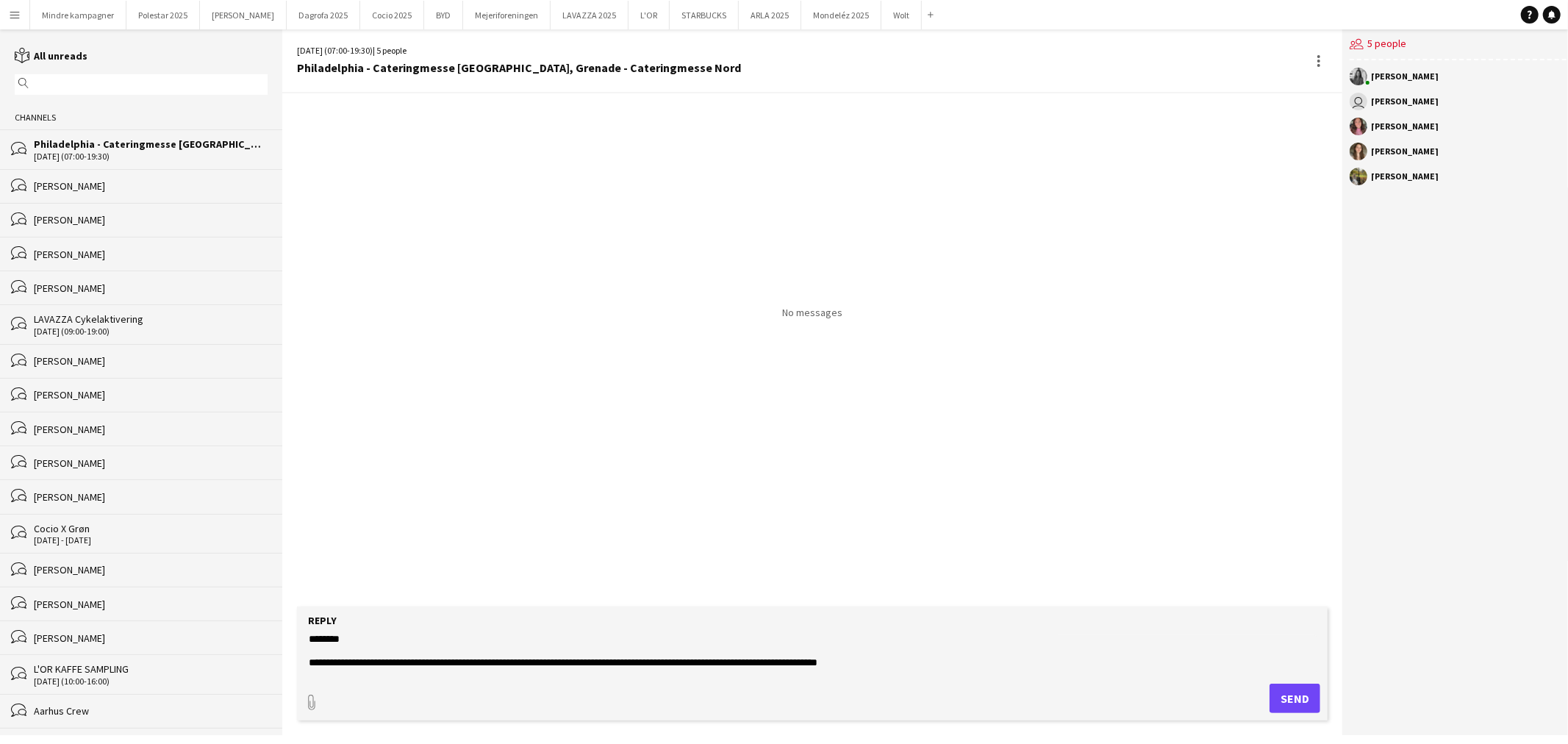
scroll to position [0, 0]
click at [769, 665] on textarea "**********" at bounding box center [812, 654] width 1010 height 38
click at [903, 667] on textarea "**********" at bounding box center [812, 654] width 1010 height 38
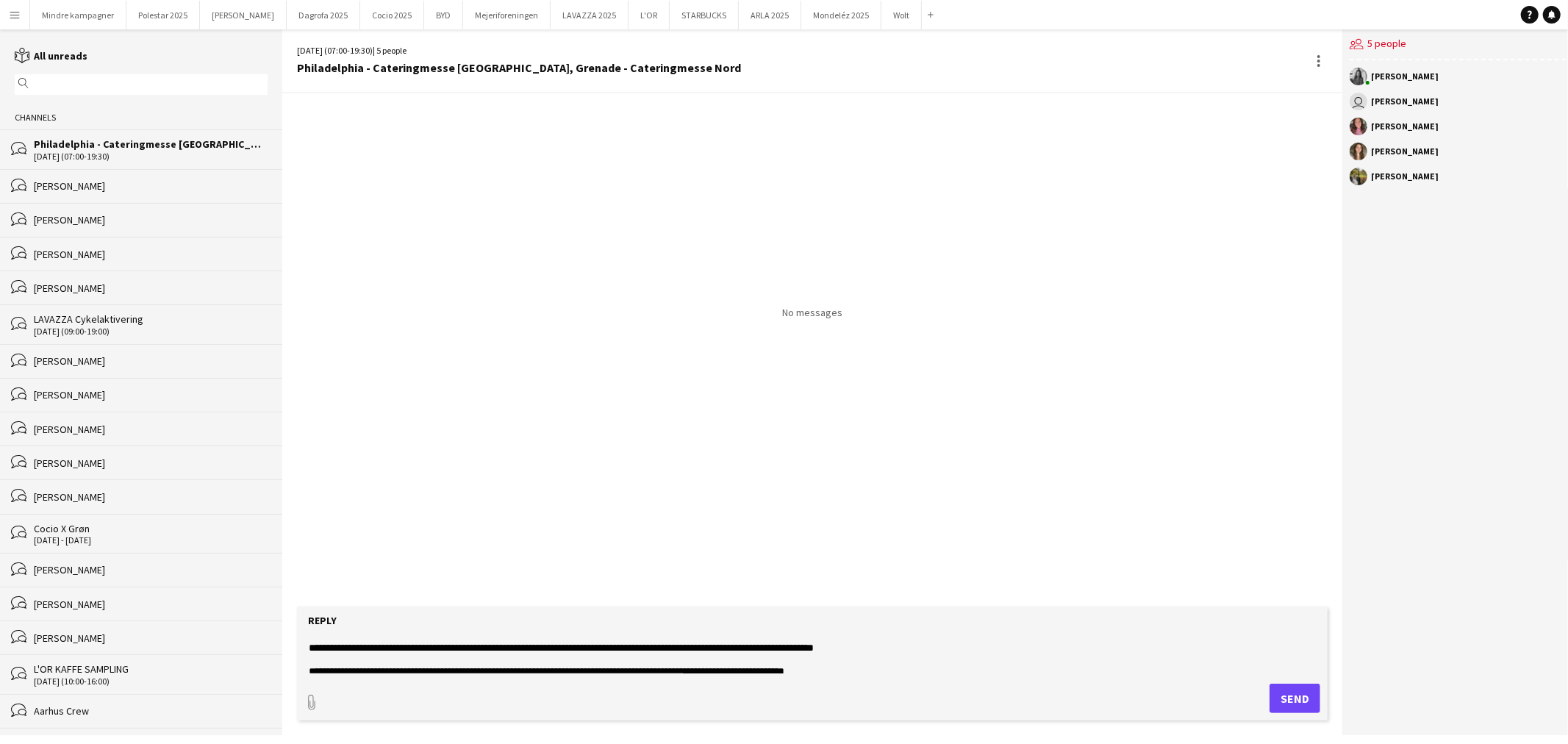
scroll to position [24, 0]
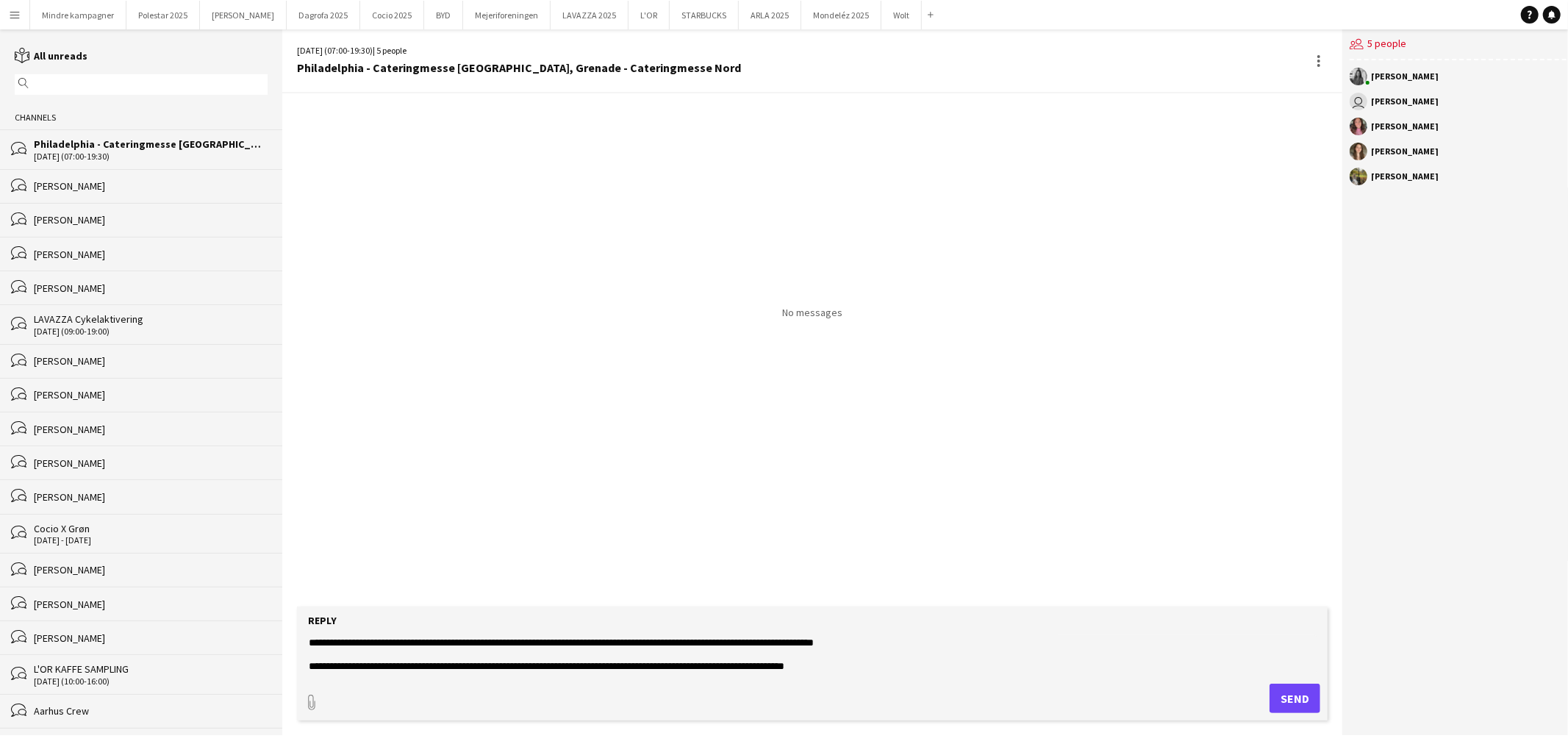
click at [903, 667] on textarea "**********" at bounding box center [812, 654] width 1010 height 38
type textarea "**********"
click at [1296, 687] on button "Send" at bounding box center [1294, 697] width 50 height 29
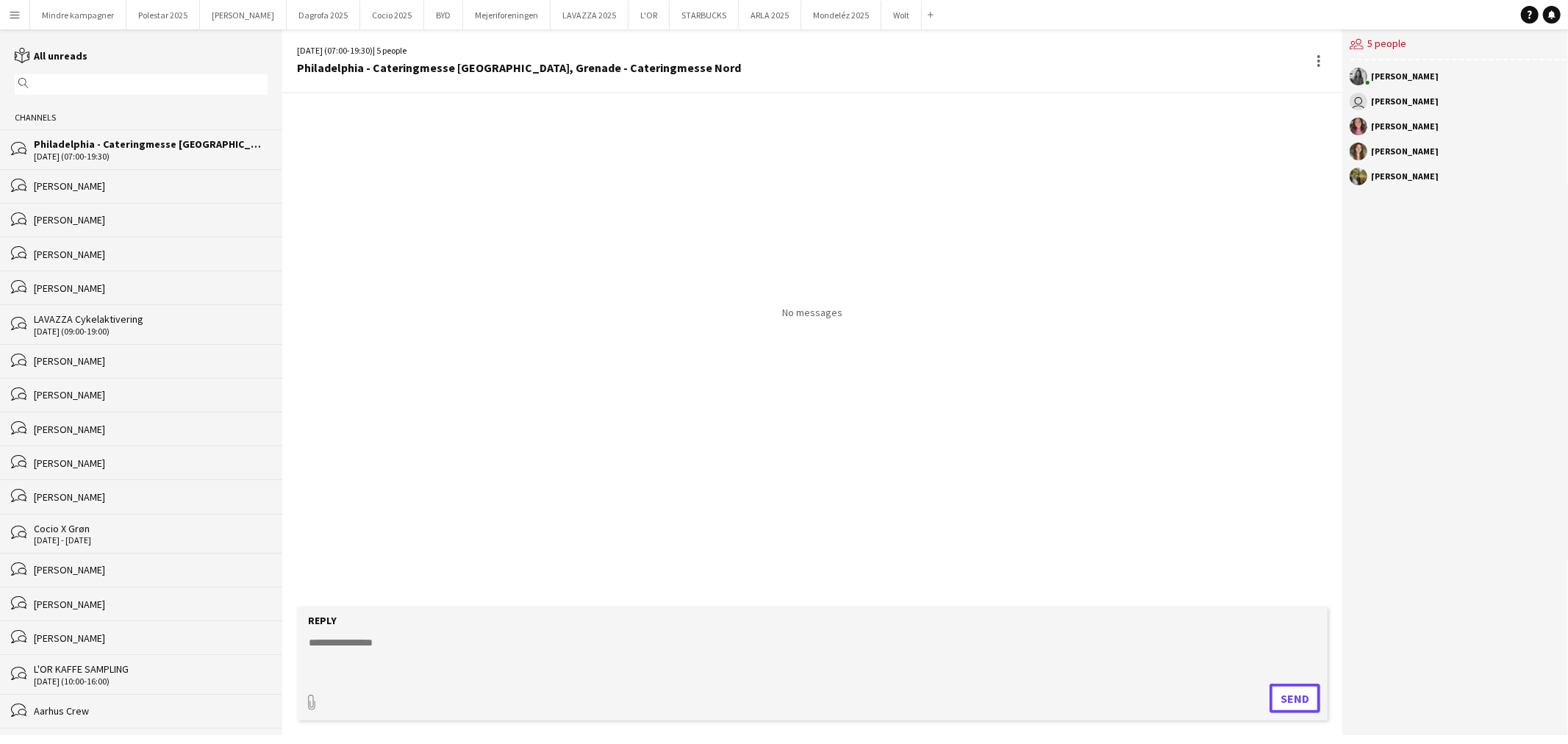
scroll to position [0, 0]
